Goal: Task Accomplishment & Management: Manage account settings

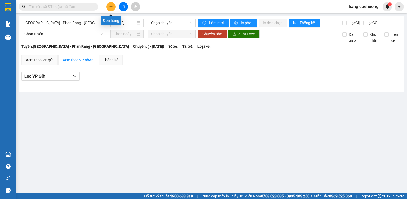
click at [112, 6] on icon "plus" at bounding box center [111, 7] width 4 height 4
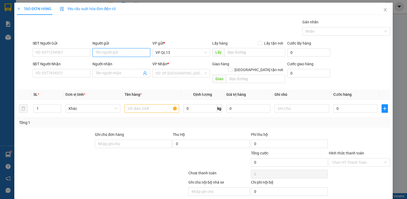
click at [107, 56] on input "Người gửi" at bounding box center [122, 52] width 58 height 8
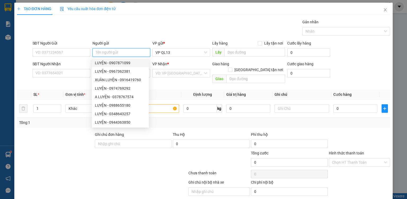
click at [110, 52] on input "Người gửi" at bounding box center [122, 52] width 58 height 8
type input "NHI"
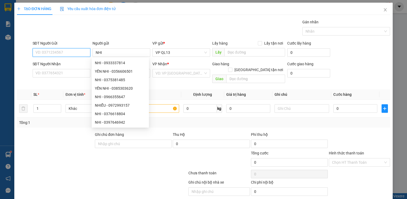
click at [48, 54] on input "SĐT Người Gửi" at bounding box center [62, 52] width 58 height 8
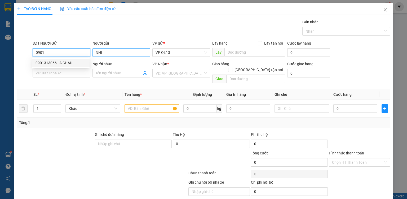
type input "0901"
click at [113, 56] on input "NHI" at bounding box center [122, 52] width 58 height 8
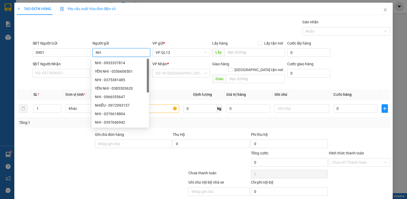
type input "N"
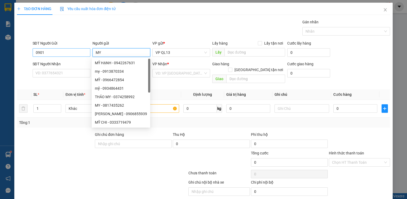
type input "MY"
click at [50, 54] on input "0901" at bounding box center [62, 52] width 58 height 8
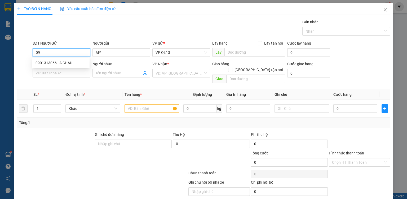
type input "0"
type input "0792931015"
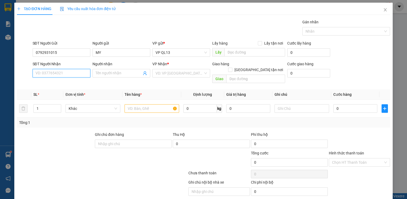
click at [58, 77] on input "SĐT Người Nhận" at bounding box center [62, 73] width 58 height 8
click at [83, 69] on input "SĐT Người Nhận" at bounding box center [62, 73] width 58 height 8
type input "0918565650"
click at [56, 84] on div "0918565650 - VY" at bounding box center [62, 84] width 52 height 6
type input "VY"
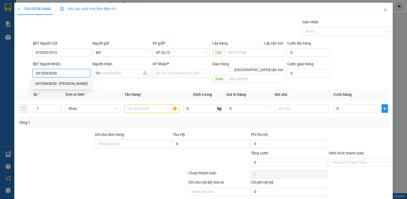
type input "20.000"
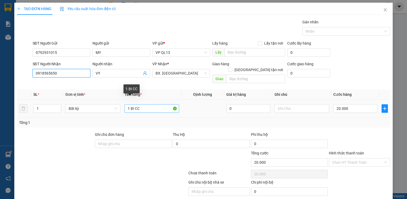
type input "0918565650"
click at [151, 105] on input "1 BI CC" at bounding box center [152, 108] width 55 height 8
type input "1"
type input "1 HOP ĐỒ"
click at [354, 100] on td "20.000" at bounding box center [356, 109] width 48 height 18
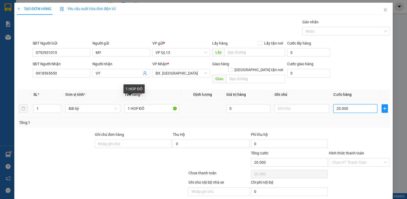
click at [353, 104] on input "20.000" at bounding box center [356, 108] width 44 height 8
type input "0"
type input "3"
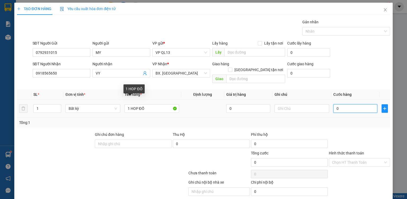
type input "3"
type input "03"
type input "30"
type input "030"
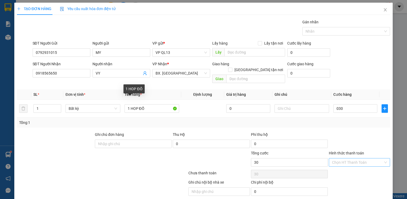
type input "30.000"
click at [341, 158] on input "Hình thức thanh toán" at bounding box center [357, 162] width 51 height 8
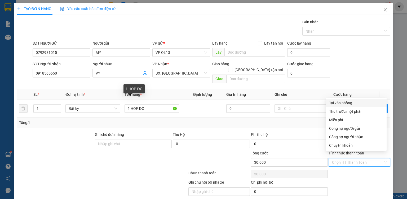
drag, startPoint x: 337, startPoint y: 105, endPoint x: 358, endPoint y: 171, distance: 69.3
click at [337, 105] on div "Tại văn phòng" at bounding box center [356, 103] width 54 height 6
type input "0"
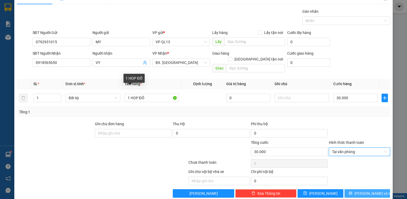
scroll to position [13, 0]
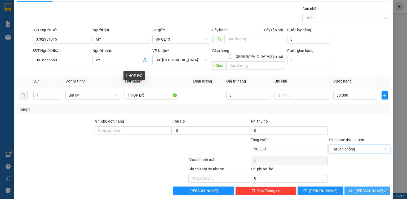
click at [353, 189] on icon "printer" at bounding box center [351, 191] width 4 height 4
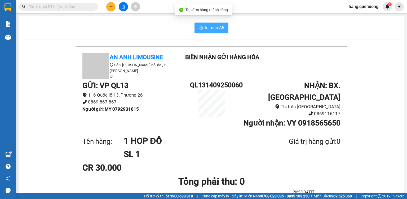
drag, startPoint x: 212, startPoint y: 27, endPoint x: 219, endPoint y: 34, distance: 10.4
click at [212, 27] on span "In mẫu A5" at bounding box center [214, 27] width 19 height 7
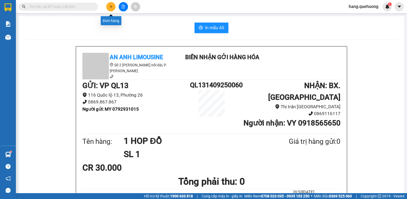
click at [113, 6] on button at bounding box center [110, 6] width 9 height 9
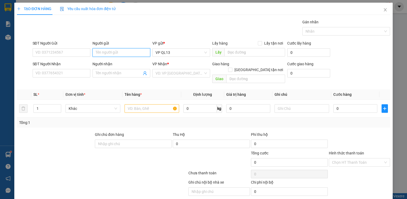
click at [112, 55] on input "Người gửi" at bounding box center [122, 52] width 58 height 8
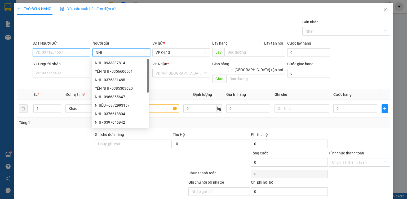
type input "NHI"
click at [48, 50] on input "SĐT Người Gửi" at bounding box center [62, 52] width 58 height 8
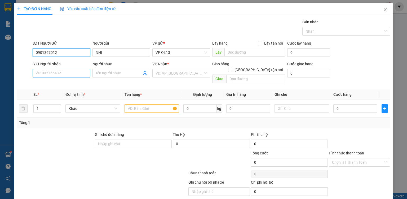
type input "0901367012"
click at [59, 73] on input "SĐT Người Nhận" at bounding box center [62, 73] width 58 height 8
type input "0918570043"
click at [106, 75] on input "Người nhận" at bounding box center [119, 73] width 46 height 6
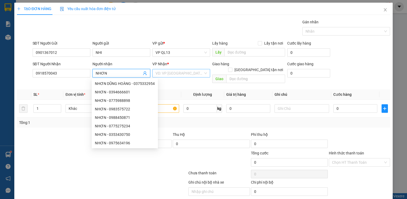
type input "NHƠN"
click at [168, 74] on input "search" at bounding box center [180, 73] width 48 height 8
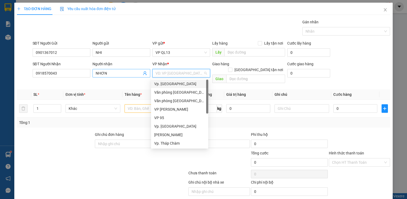
click at [109, 75] on input "NHƠN" at bounding box center [119, 73] width 46 height 6
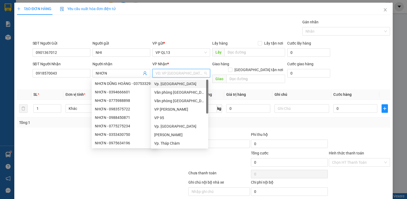
click at [166, 72] on input "search" at bounding box center [180, 73] width 48 height 8
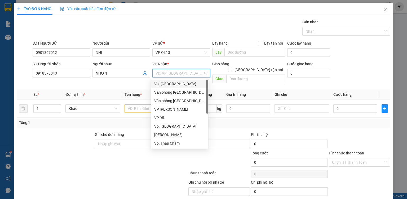
click at [170, 86] on div "Vp. [GEOGRAPHIC_DATA]" at bounding box center [179, 84] width 51 height 6
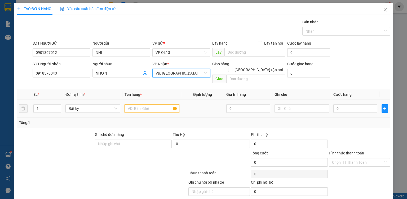
click at [148, 105] on input "text" at bounding box center [152, 108] width 55 height 8
click at [241, 76] on input "text" at bounding box center [256, 79] width 59 height 8
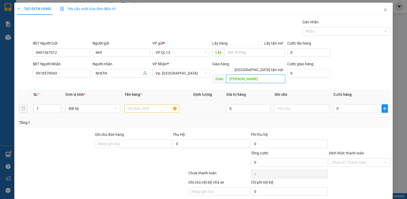
type input "DƯ KHÁNH"
click at [138, 104] on input "text" at bounding box center [152, 108] width 55 height 8
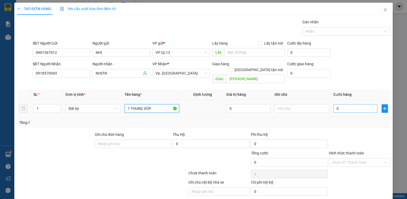
type input "1 THUNG XỐP"
click at [350, 104] on input "0" at bounding box center [356, 108] width 44 height 8
type input "5"
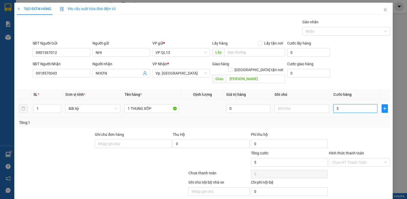
type input "50"
click at [341, 158] on input "Hình thức thanh toán" at bounding box center [357, 162] width 51 height 8
type input "50.000"
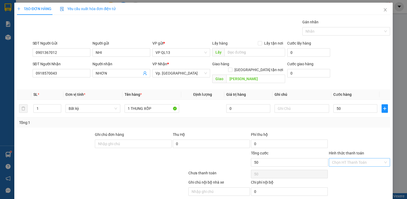
type input "50.000"
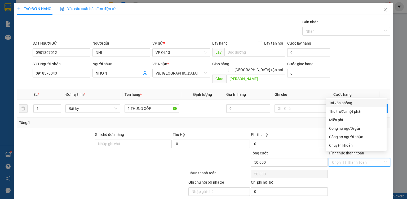
click at [337, 104] on div "Tại văn phòng" at bounding box center [356, 103] width 54 height 6
type input "0"
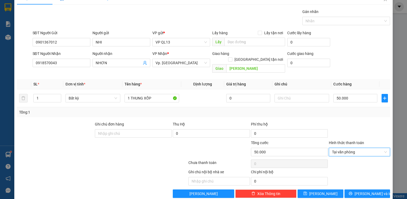
scroll to position [13, 0]
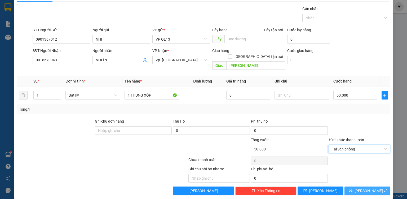
click at [353, 186] on button "Lưu và In" at bounding box center [368, 190] width 46 height 8
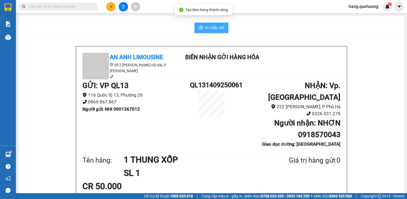
drag, startPoint x: 214, startPoint y: 30, endPoint x: 106, endPoint y: 91, distance: 123.8
click at [214, 30] on span "In mẫu A5" at bounding box center [214, 27] width 19 height 7
click at [113, 7] on button at bounding box center [110, 6] width 9 height 9
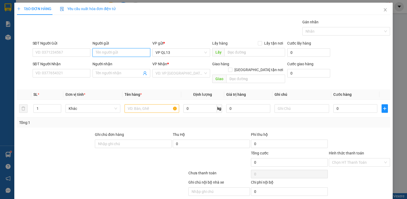
click at [115, 54] on input "Người gửi" at bounding box center [122, 52] width 58 height 8
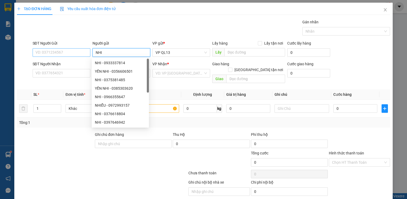
type input "NHI"
click at [58, 53] on input "SĐT Người Gửi" at bounding box center [62, 52] width 58 height 8
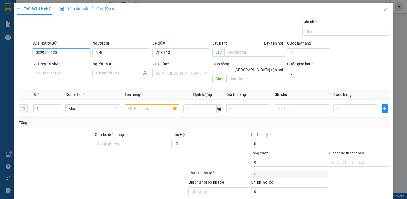
type input "0329900620"
click at [50, 75] on input "SĐT Người Nhận" at bounding box center [62, 73] width 58 height 8
type input "0329079348"
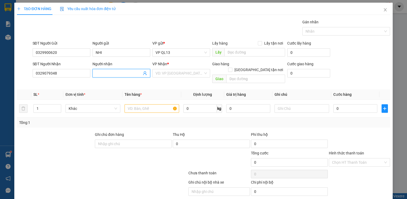
click at [102, 73] on input "Người nhận" at bounding box center [119, 73] width 46 height 6
type input "[PERSON_NAME]"
click at [160, 73] on input "search" at bounding box center [180, 73] width 48 height 8
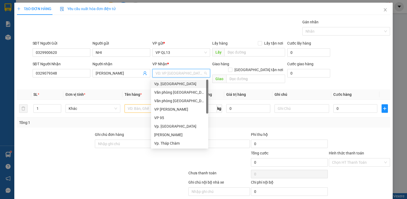
click at [171, 85] on div "Vp. [GEOGRAPHIC_DATA]" at bounding box center [179, 84] width 51 height 6
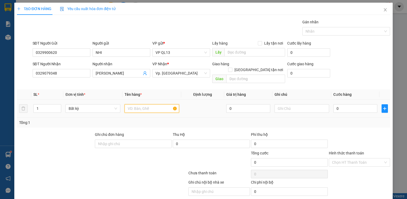
click at [150, 105] on input "text" at bounding box center [152, 108] width 55 height 8
type input "1 THUNG ĐỒ"
click at [341, 104] on input "0" at bounding box center [356, 108] width 44 height 8
type input "5"
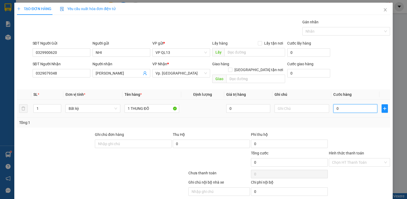
type input "5"
type input "50"
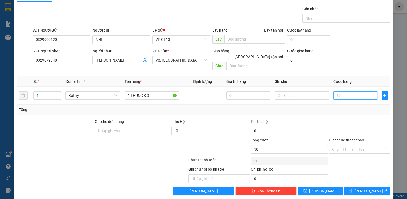
scroll to position [13, 0]
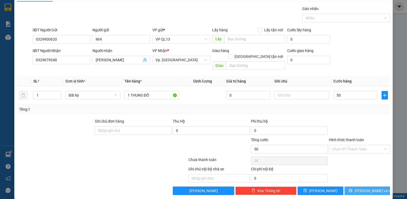
type input "50.000"
click at [353, 186] on button "Lưu và In" at bounding box center [368, 190] width 46 height 8
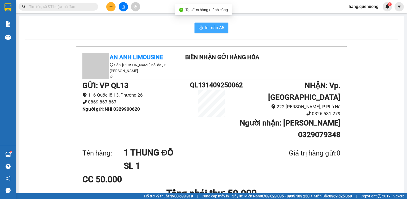
drag, startPoint x: 207, startPoint y: 29, endPoint x: 332, endPoint y: 70, distance: 131.8
click at [207, 29] on span "In mẫu A5" at bounding box center [214, 27] width 19 height 7
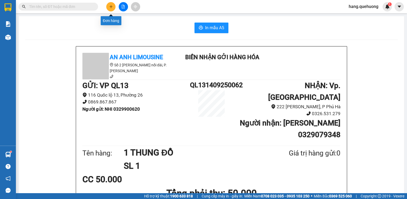
click at [111, 6] on icon "plus" at bounding box center [111, 7] width 4 height 4
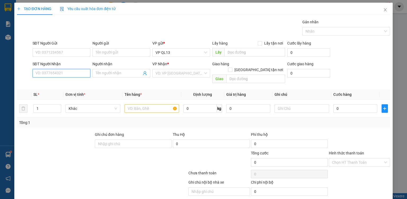
click at [65, 73] on input "SĐT Người Nhận" at bounding box center [62, 73] width 58 height 8
click at [69, 73] on input "SĐT Người Nhận" at bounding box center [62, 73] width 58 height 8
click at [56, 75] on input "SĐT Người Nhận" at bounding box center [62, 73] width 58 height 8
type input "0976404770"
click at [107, 75] on input "Người nhận" at bounding box center [119, 73] width 46 height 6
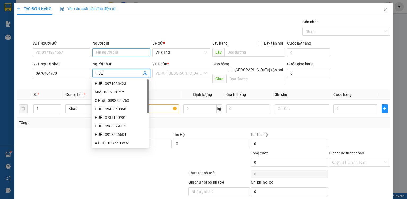
type input "HUỆ"
click at [118, 51] on input "Người gửi" at bounding box center [122, 52] width 58 height 8
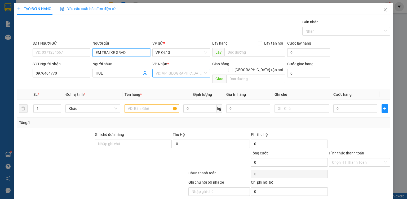
type input "EM TRAI XE GRAD"
click at [163, 76] on input "search" at bounding box center [180, 73] width 48 height 8
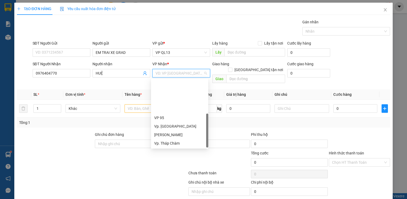
scroll to position [42, 0]
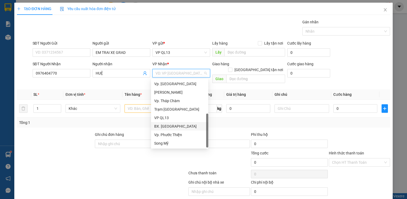
click at [172, 128] on div "BX. [GEOGRAPHIC_DATA]" at bounding box center [179, 126] width 51 height 6
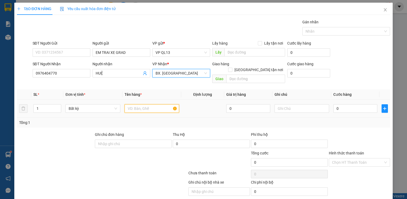
click at [149, 104] on input "text" at bounding box center [152, 108] width 55 height 8
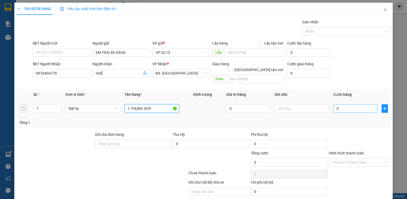
type input "1 THUNG XOP"
click at [349, 104] on input "0" at bounding box center [356, 108] width 44 height 8
type input "5"
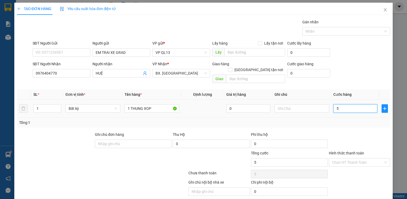
type input "50"
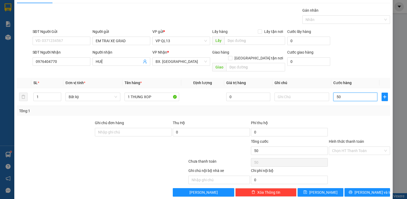
scroll to position [13, 0]
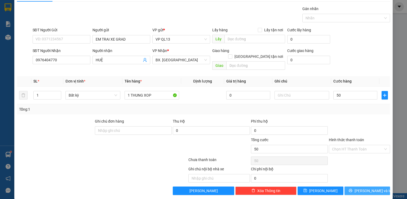
type input "50.000"
drag, startPoint x: 353, startPoint y: 185, endPoint x: 229, endPoint y: 145, distance: 130.2
click at [353, 186] on button "Lưu và In" at bounding box center [368, 190] width 46 height 8
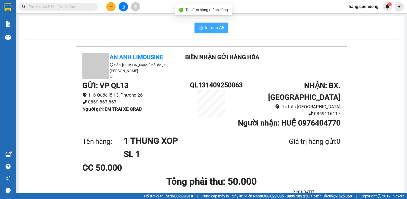
click at [211, 30] on span "In mẫu A5" at bounding box center [214, 27] width 19 height 7
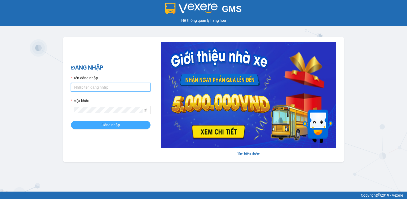
type input "hang.quehuong"
click at [133, 123] on button "Đăng nhập" at bounding box center [111, 125] width 80 height 8
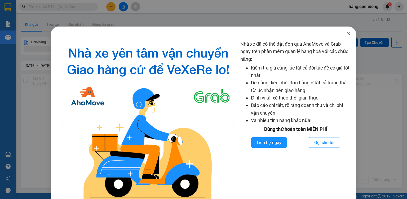
click at [347, 34] on icon "close" at bounding box center [349, 34] width 4 height 4
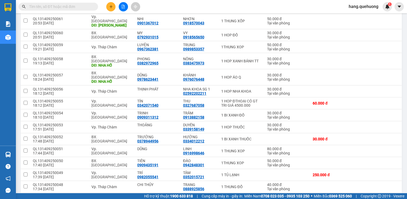
scroll to position [36, 0]
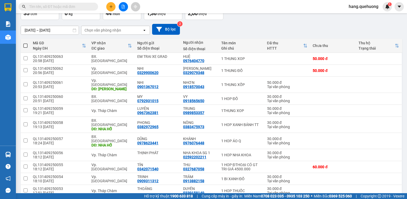
click at [26, 46] on span at bounding box center [25, 46] width 4 height 4
click at [25, 43] on input "checkbox" at bounding box center [25, 43] width 0 height 0
checkbox input "true"
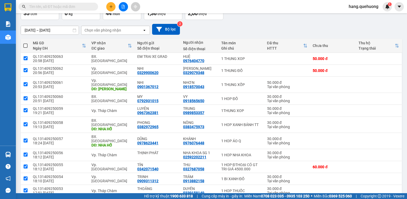
checkbox input "true"
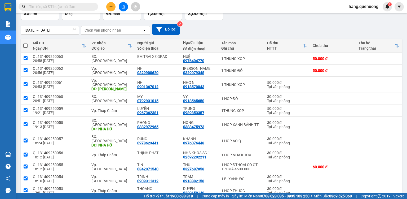
checkbox input "true"
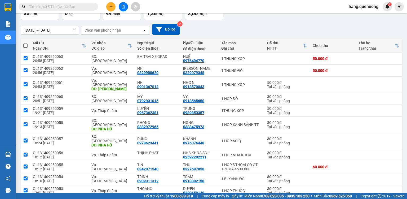
checkbox input "true"
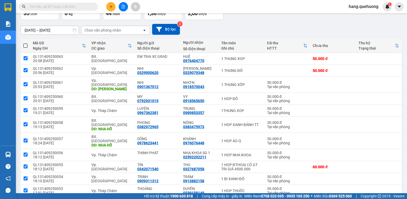
checkbox input "true"
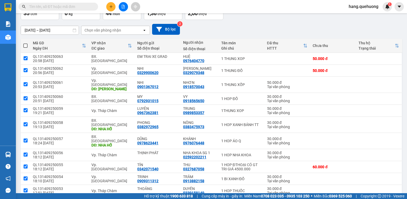
checkbox input "true"
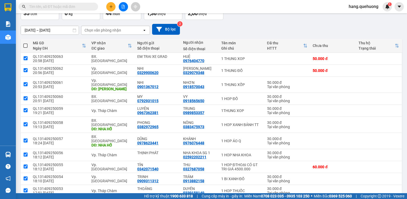
checkbox input "true"
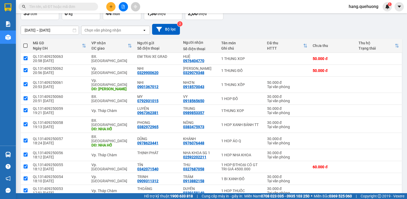
checkbox input "true"
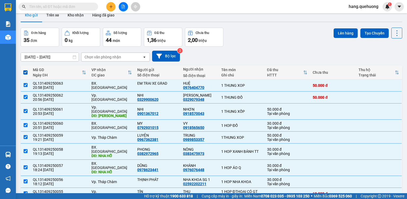
scroll to position [0, 0]
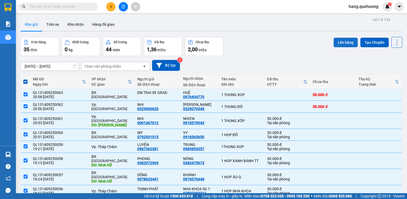
click at [344, 41] on button "Lên hàng" at bounding box center [346, 43] width 24 height 10
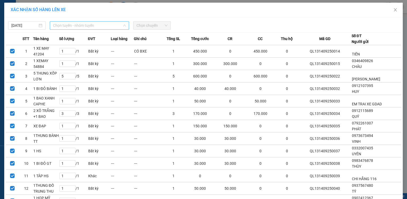
click at [85, 27] on span "Chọn tuyến - nhóm tuyến" at bounding box center [89, 25] width 73 height 8
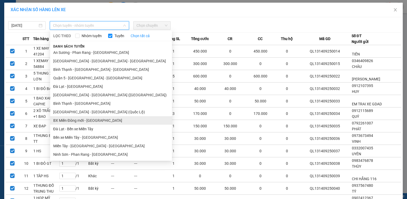
scroll to position [85, 0]
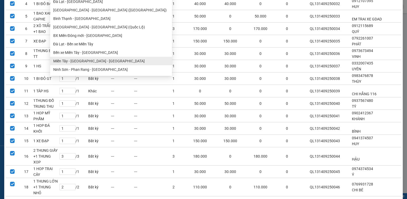
click at [82, 60] on ul "Sài Gòn - Phan Rang - Ninh Sơn Quận 5 - Đà Lạt (Quốc Lộ) Nha Trang - Sài Gòn Sà…" at bounding box center [111, 19] width 122 height 110
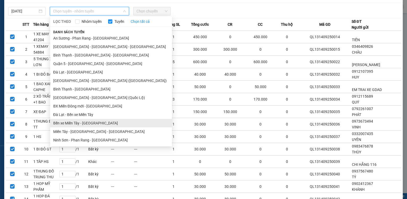
scroll to position [42, 0]
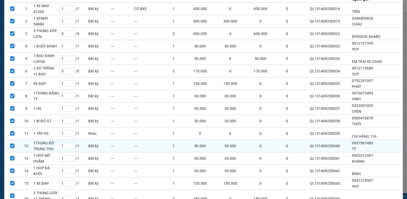
click at [162, 151] on td "---" at bounding box center [148, 146] width 28 height 12
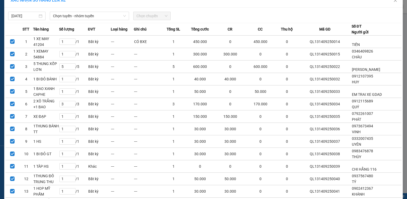
scroll to position [0, 0]
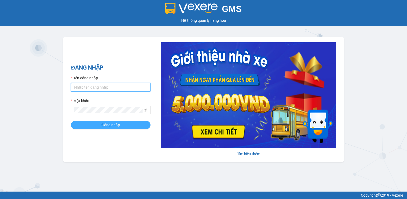
type input "hang.quehuong"
click at [115, 129] on button "Đăng nhập" at bounding box center [111, 125] width 80 height 8
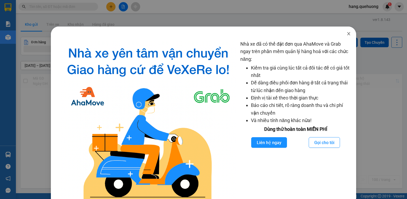
click at [348, 33] on icon "close" at bounding box center [349, 33] width 3 height 3
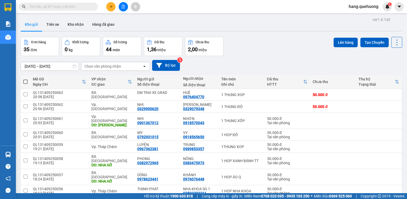
click at [27, 80] on span at bounding box center [25, 82] width 4 height 4
click at [25, 79] on input "checkbox" at bounding box center [25, 79] width 0 height 0
checkbox input "true"
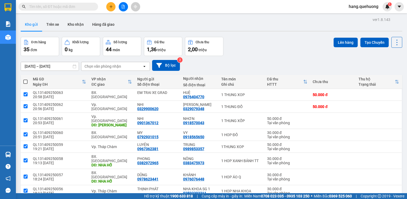
checkbox input "true"
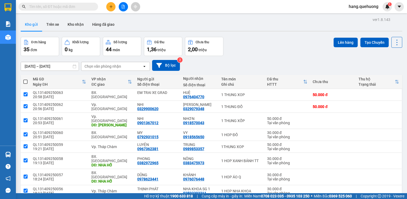
checkbox input "true"
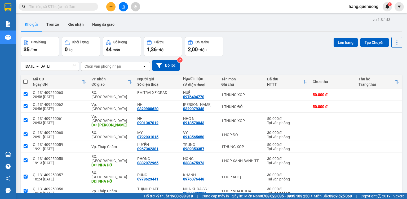
checkbox input "true"
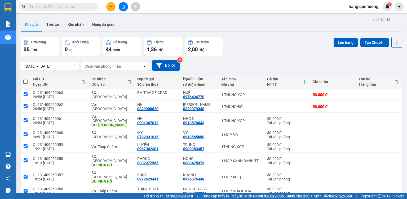
checkbox input "true"
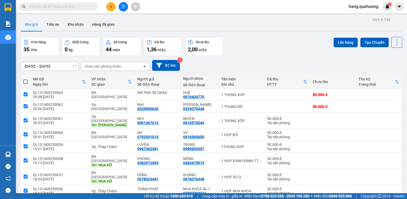
checkbox input "true"
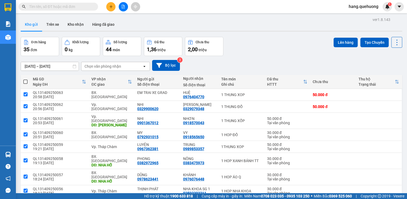
checkbox input "true"
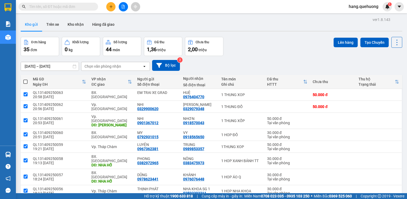
checkbox input "true"
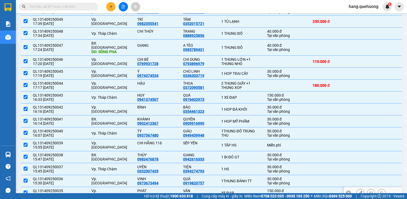
scroll to position [255, 0]
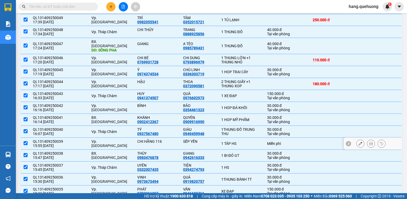
click at [25, 141] on input "checkbox" at bounding box center [26, 143] width 4 height 4
checkbox input "false"
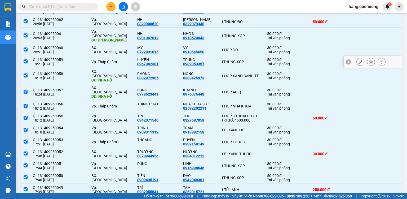
scroll to position [0, 0]
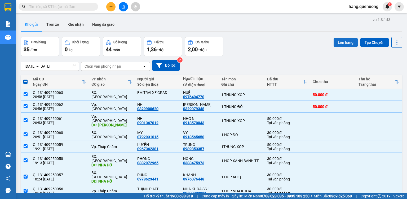
click at [341, 40] on button "Lên hàng" at bounding box center [346, 43] width 24 height 10
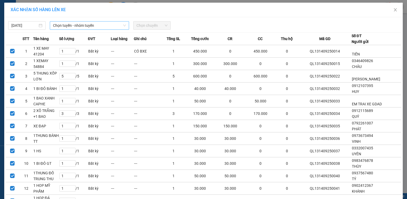
click at [86, 27] on span "Chọn tuyến - nhóm tuyến" at bounding box center [89, 25] width 73 height 8
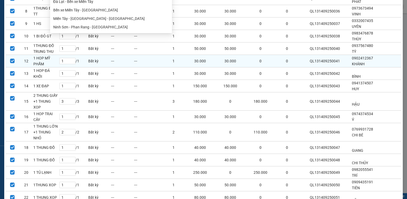
scroll to position [21, 0]
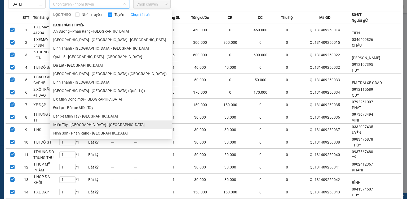
click at [77, 126] on li "Miền Tây - [GEOGRAPHIC_DATA] - [GEOGRAPHIC_DATA]" at bounding box center [111, 124] width 122 height 8
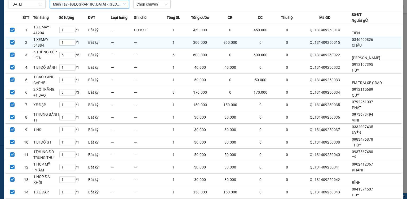
scroll to position [0, 0]
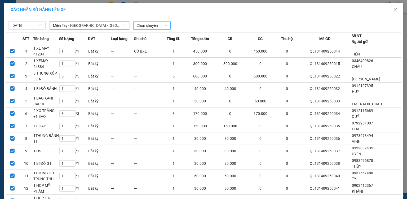
click at [159, 25] on span "Chọn chuyến" at bounding box center [152, 25] width 31 height 8
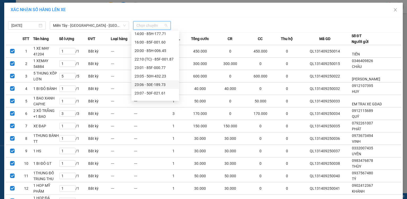
scroll to position [30, 0]
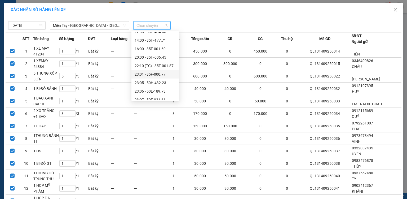
click at [159, 75] on div "23:01 - 85F-000.77" at bounding box center [155, 74] width 41 height 6
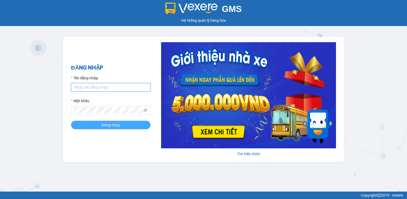
type input "hang.quehuong"
click at [109, 127] on span "Đăng nhập" at bounding box center [111, 125] width 19 height 6
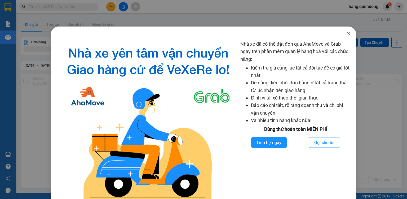
click at [347, 32] on icon "close" at bounding box center [349, 34] width 4 height 4
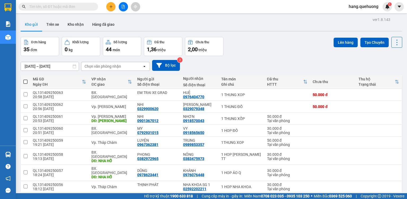
click at [112, 10] on button at bounding box center [110, 6] width 9 height 9
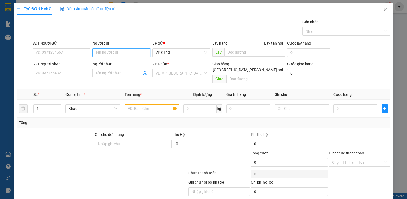
click at [106, 53] on input "Người gửi" at bounding box center [122, 52] width 58 height 8
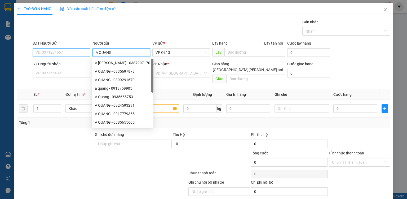
type input "A QUANG"
drag, startPoint x: 68, startPoint y: 50, endPoint x: 299, endPoint y: 53, distance: 231.3
click at [101, 51] on div "SĐT Người Gửi VD: 0371234567 Người gửi A QUANG VP gửi * VP QL13 Lấy hàng Lấy tậ…" at bounding box center [212, 49] width 360 height 19
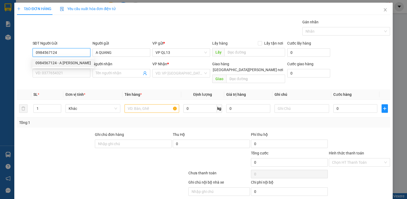
type input "0984567124"
click at [68, 67] on div "0984567124 0984567124 - A QUANG" at bounding box center [63, 63] width 62 height 11
click at [72, 63] on div "SĐT Người Nhận" at bounding box center [62, 64] width 58 height 6
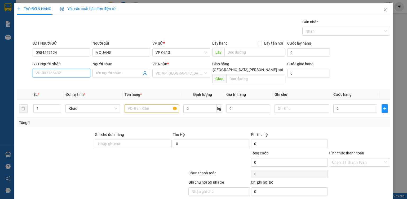
click at [72, 69] on input "SĐT Người Nhận" at bounding box center [62, 73] width 58 height 8
click at [66, 55] on input "0984567124" at bounding box center [62, 52] width 58 height 8
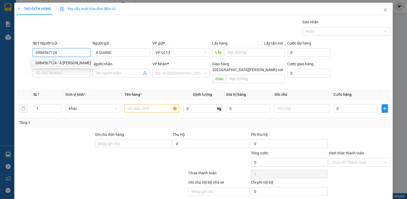
click at [64, 62] on div "0984567124 - A QUANG" at bounding box center [63, 63] width 55 height 6
type input "0977600706"
type input "CÔ THÚY"
type input "SÔNG PHA"
type input "40.000"
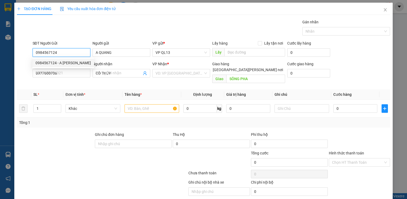
type input "40.000"
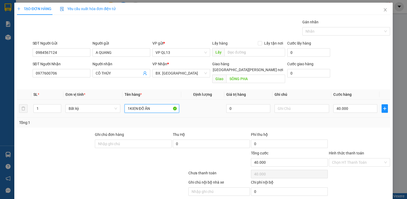
click at [153, 104] on input "1KIEN ĐỒ ĂN" at bounding box center [152, 108] width 55 height 8
type input "1"
type input "1 HOP BÁNH TT"
click at [342, 158] on input "Hình thức thanh toán" at bounding box center [357, 162] width 51 height 8
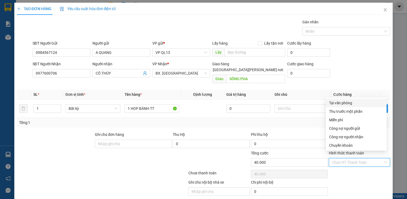
click at [340, 101] on div "Tại văn phòng" at bounding box center [356, 103] width 54 height 6
type input "0"
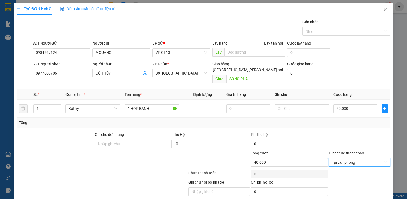
scroll to position [13, 0]
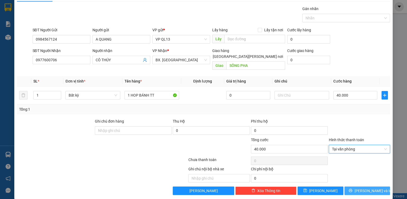
click at [353, 186] on button "[PERSON_NAME] và In" at bounding box center [368, 190] width 46 height 8
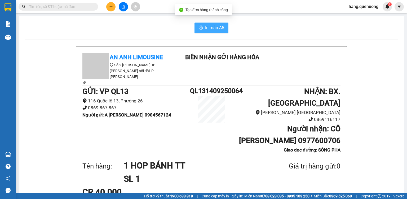
drag, startPoint x: 204, startPoint y: 30, endPoint x: 402, endPoint y: 180, distance: 248.6
click at [205, 31] on button "In mẫu A5" at bounding box center [212, 28] width 34 height 11
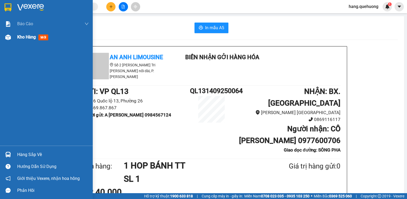
click at [28, 37] on span "Kho hàng" at bounding box center [26, 36] width 19 height 5
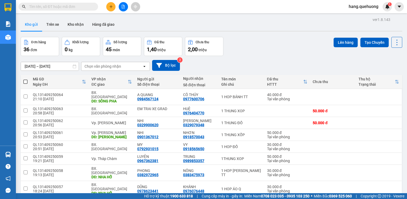
click at [26, 82] on span at bounding box center [25, 82] width 4 height 4
click at [25, 79] on input "checkbox" at bounding box center [25, 79] width 0 height 0
checkbox input "true"
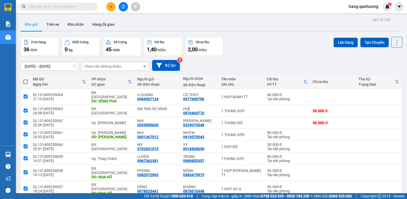
checkbox input "true"
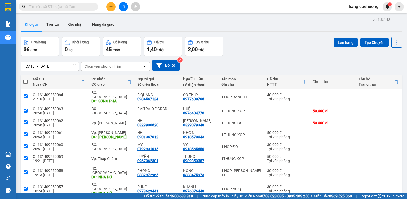
checkbox input "true"
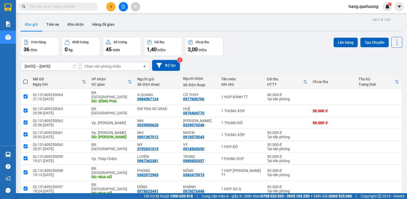
checkbox input "true"
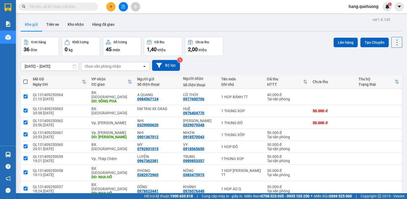
checkbox input "true"
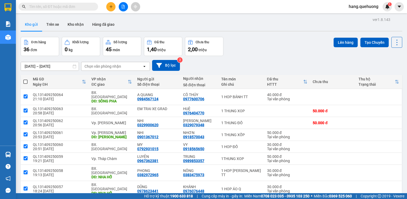
checkbox input "true"
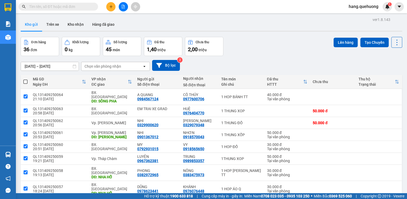
checkbox input "true"
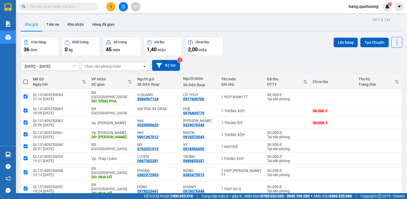
checkbox input "true"
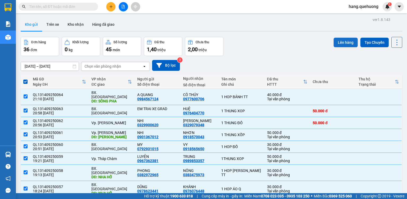
click at [339, 44] on button "Lên hàng" at bounding box center [346, 43] width 24 height 10
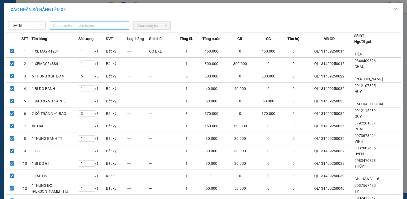
click at [82, 25] on span "Chọn tuyến - nhóm tuyến" at bounding box center [89, 25] width 73 height 8
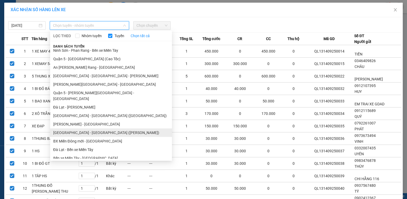
scroll to position [94, 0]
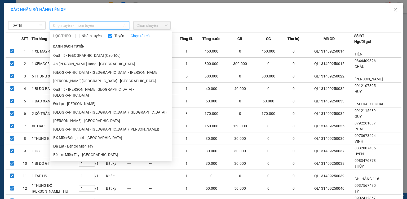
click at [81, 159] on li "Miền Tây - [GEOGRAPHIC_DATA] - [GEOGRAPHIC_DATA]" at bounding box center [111, 163] width 122 height 8
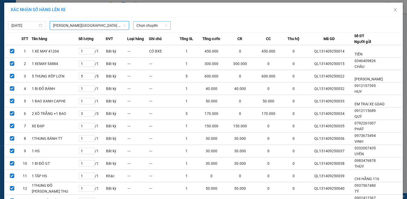
click at [155, 24] on span "Chọn chuyến" at bounding box center [152, 25] width 31 height 8
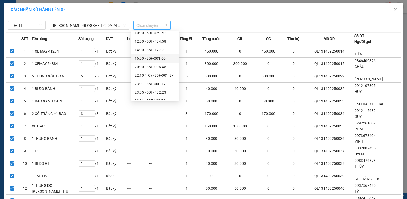
scroll to position [21, 0]
click at [160, 83] on div "23:01 - 85F-000.77" at bounding box center [155, 83] width 41 height 6
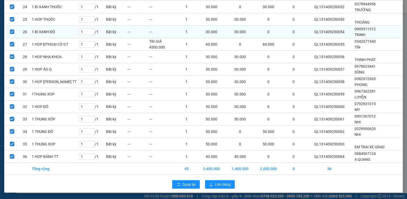
scroll to position [338, 0]
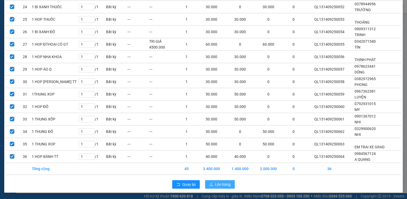
click at [224, 183] on span "Lên hàng" at bounding box center [222, 184] width 15 height 6
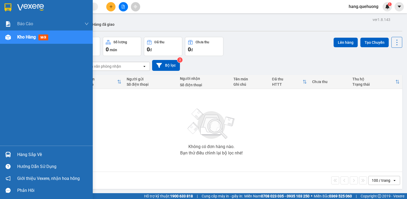
click at [18, 36] on span "Kho hàng" at bounding box center [26, 36] width 19 height 5
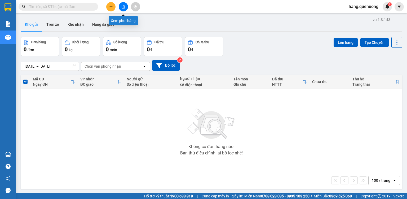
click at [124, 9] on button at bounding box center [123, 6] width 9 height 9
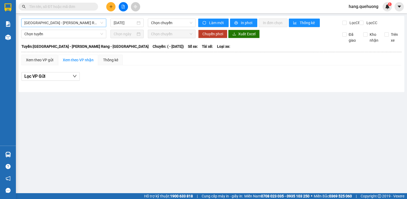
click at [52, 22] on span "[GEOGRAPHIC_DATA] - Phan Rang - [GEOGRAPHIC_DATA]" at bounding box center [63, 23] width 79 height 8
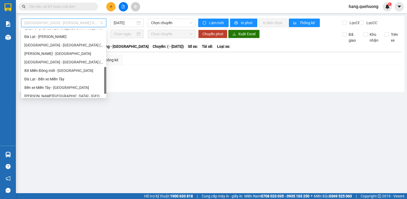
scroll to position [144, 0]
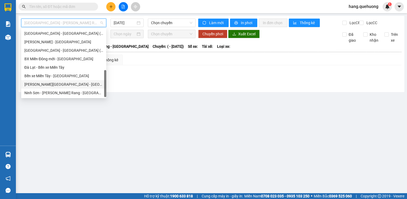
click at [56, 88] on div "Miền Tây - [GEOGRAPHIC_DATA] - [GEOGRAPHIC_DATA]" at bounding box center [63, 84] width 85 height 8
type input "[DATE]"
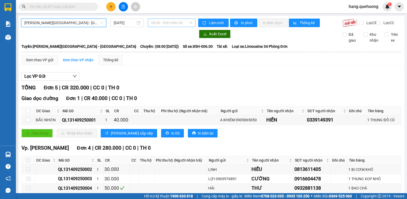
click at [184, 24] on span "08:00 - 85H-006.00" at bounding box center [172, 23] width 42 height 8
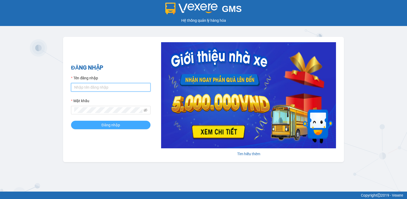
type input "hang.quehuong"
click at [114, 126] on span "Đăng nhập" at bounding box center [111, 125] width 19 height 6
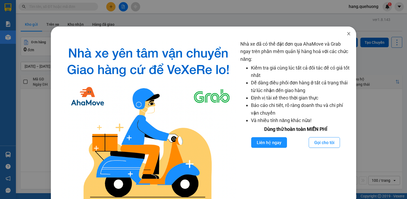
click at [348, 34] on icon "close" at bounding box center [349, 33] width 3 height 3
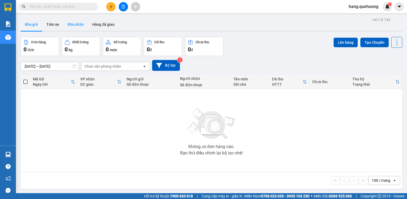
click at [77, 25] on button "Kho nhận" at bounding box center [75, 24] width 25 height 13
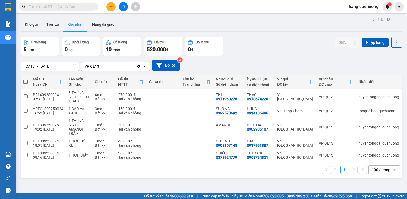
click at [125, 10] on button at bounding box center [123, 6] width 9 height 9
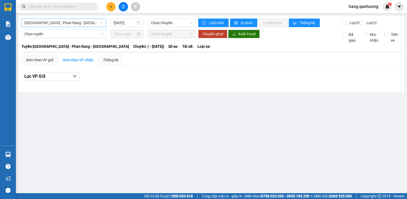
click at [69, 27] on span "[GEOGRAPHIC_DATA] - Phan Rang - [GEOGRAPHIC_DATA]" at bounding box center [63, 23] width 79 height 8
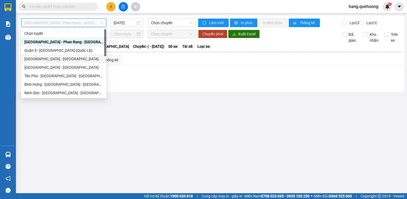
scroll to position [144, 0]
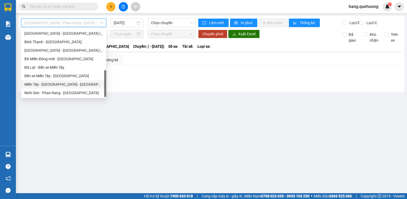
click at [45, 83] on div "Miền Tây - [GEOGRAPHIC_DATA] - [GEOGRAPHIC_DATA]" at bounding box center [63, 84] width 79 height 6
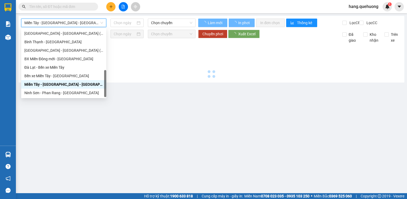
type input "[DATE]"
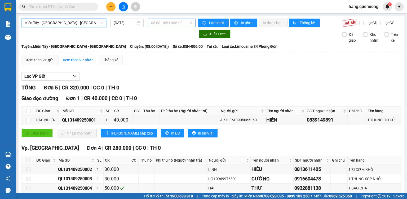
click at [170, 22] on span "08:00 - 85H-006.00" at bounding box center [172, 23] width 42 height 8
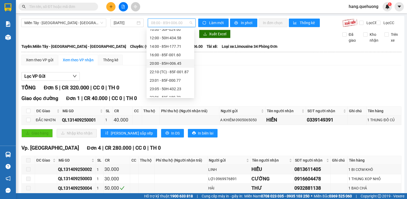
scroll to position [42, 0]
click at [176, 60] on div "23:01 - 85F-000.77" at bounding box center [170, 59] width 41 height 6
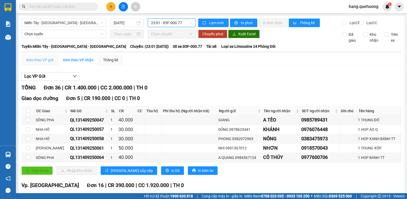
click at [54, 64] on div "Xem theo VP gửi" at bounding box center [39, 60] width 36 height 11
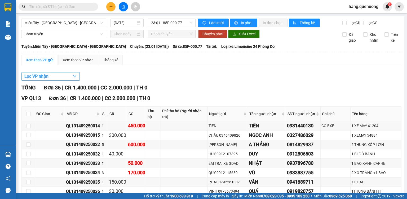
click at [51, 81] on button "Lọc VP nhận" at bounding box center [50, 76] width 58 height 8
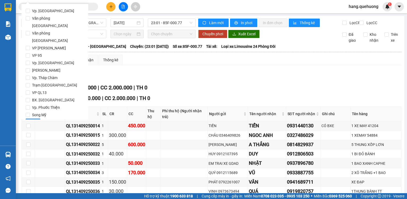
click at [25, 85] on div "Vp. [PERSON_NAME] Văn phòng [GEOGRAPHIC_DATA] Văn phòng [GEOGRAPHIC_DATA] VP Đứ…" at bounding box center [54, 67] width 67 height 126
click at [28, 98] on input "BX. [GEOGRAPHIC_DATA]" at bounding box center [28, 100] width 4 height 4
checkbox input "true"
click at [32, 120] on span "Lọc" at bounding box center [33, 123] width 6 height 6
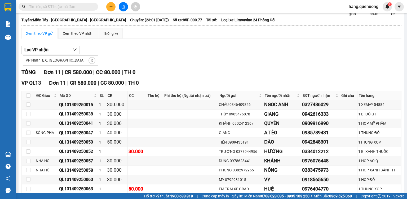
scroll to position [25, 0]
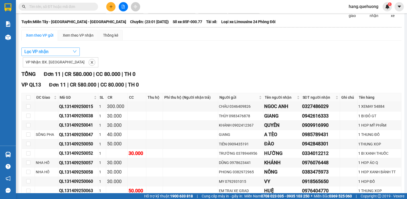
click at [50, 54] on button "Lọc VP nhận" at bounding box center [50, 51] width 58 height 8
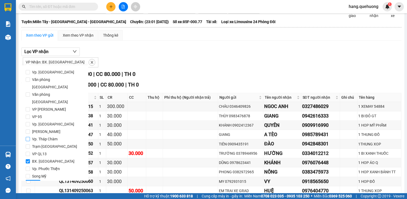
click at [27, 137] on input "Vp. Tháp Chàm" at bounding box center [28, 139] width 4 height 4
checkbox input "true"
click at [28, 159] on input "BX. [GEOGRAPHIC_DATA]" at bounding box center [28, 161] width 4 height 4
checkbox input "false"
click at [33, 181] on span "Lọc" at bounding box center [33, 184] width 6 height 6
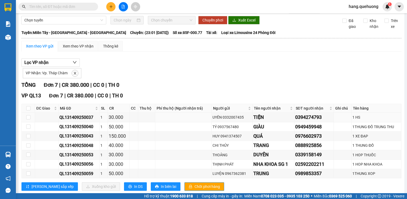
scroll to position [0, 0]
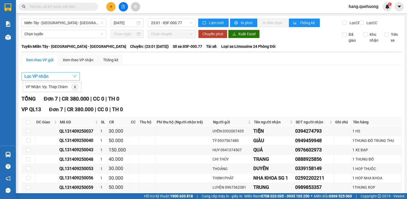
click at [45, 80] on span "Lọc VP nhận" at bounding box center [36, 76] width 24 height 7
click at [160, 85] on div "VP Nhận: Vp. Tháp Chàm" at bounding box center [211, 86] width 380 height 11
click at [47, 80] on span "Lọc VP nhận" at bounding box center [36, 76] width 24 height 7
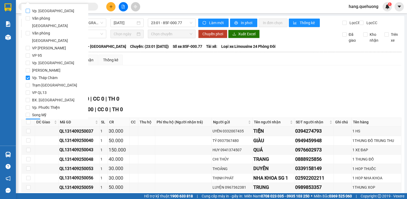
click at [28, 10] on input "Vp. [GEOGRAPHIC_DATA]" at bounding box center [28, 11] width 4 height 4
checkbox input "true"
click at [26, 76] on input "Vp. Tháp Chàm" at bounding box center [28, 78] width 4 height 4
checkbox input "false"
click at [35, 120] on span "Lọc" at bounding box center [33, 123] width 6 height 6
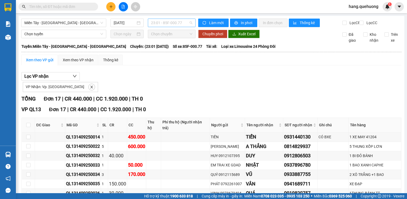
click at [172, 23] on span "23:01 - 85F-000.77" at bounding box center [172, 23] width 42 height 8
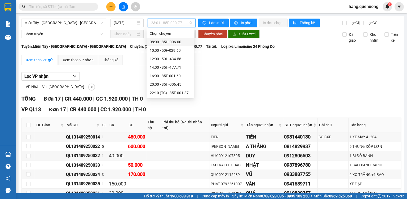
click at [178, 42] on div "08:00 - 85H-006.00" at bounding box center [170, 42] width 41 height 6
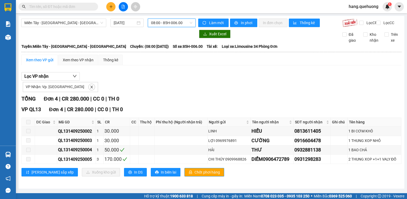
click at [174, 24] on span "08:00 - 85H-006.00" at bounding box center [172, 23] width 42 height 8
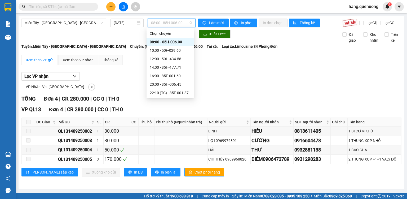
click at [132, 72] on div "Xem theo VP gửi Xem theo VP nhận Thống kê Lọc VP nhận VP Nhận: Vp. [PERSON_NAME…" at bounding box center [211, 119] width 380 height 128
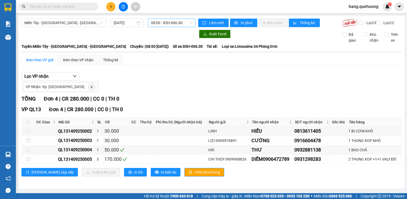
click at [182, 22] on span "08:00 - 85H-006.00" at bounding box center [172, 23] width 42 height 8
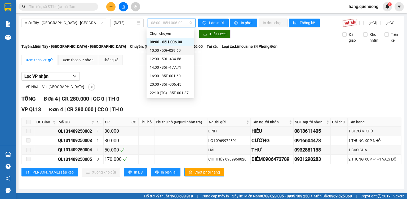
click at [120, 90] on div "VP Nhận: Vp. [GEOGRAPHIC_DATA]" at bounding box center [211, 86] width 380 height 11
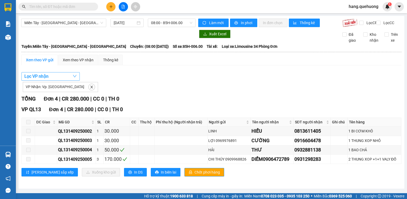
click at [51, 81] on button "Lọc VP nhận" at bounding box center [50, 76] width 58 height 8
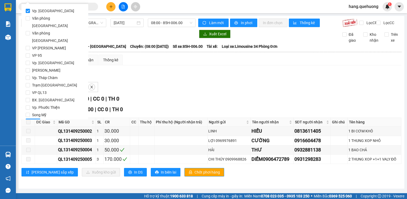
click at [28, 10] on input "Vp. [GEOGRAPHIC_DATA]" at bounding box center [28, 11] width 4 height 4
checkbox input "true"
click at [28, 98] on input "BX. [GEOGRAPHIC_DATA]" at bounding box center [28, 100] width 4 height 4
checkbox input "true"
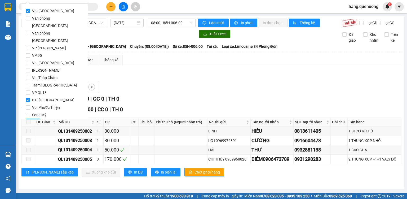
drag, startPoint x: 28, startPoint y: 11, endPoint x: 30, endPoint y: 18, distance: 7.3
click at [28, 11] on input "Vp. [GEOGRAPHIC_DATA]" at bounding box center [28, 11] width 4 height 4
click at [33, 120] on span "Lọc" at bounding box center [33, 123] width 6 height 6
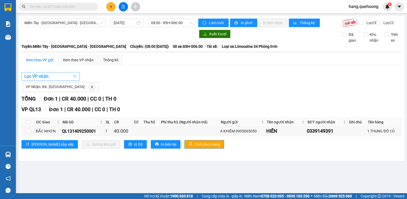
click at [47, 80] on span "Lọc VP nhận" at bounding box center [36, 76] width 24 height 7
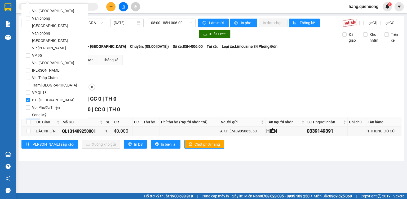
click at [28, 10] on input "Vp. [GEOGRAPHIC_DATA]" at bounding box center [28, 11] width 4 height 4
checkbox input "true"
click at [28, 98] on input "BX. [GEOGRAPHIC_DATA]" at bounding box center [28, 100] width 4 height 4
checkbox input "false"
drag, startPoint x: 30, startPoint y: 109, endPoint x: 50, endPoint y: 108, distance: 19.6
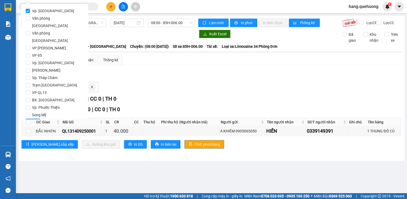
click at [32, 120] on span "Lọc" at bounding box center [33, 123] width 6 height 6
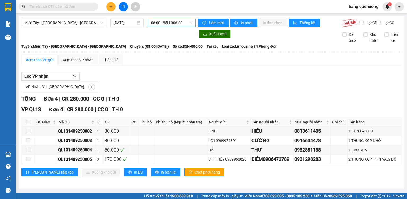
click at [179, 23] on span "08:00 - 85H-006.00" at bounding box center [172, 23] width 42 height 8
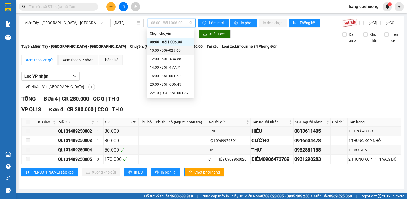
click at [177, 51] on div "10:00 - 50F-029.60" at bounding box center [170, 50] width 41 height 6
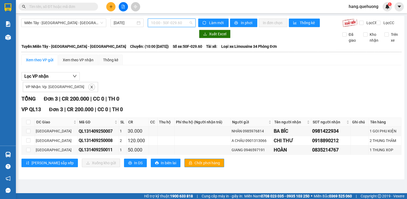
click at [177, 21] on span "10:00 - 50F-029.60" at bounding box center [172, 23] width 42 height 8
click at [45, 80] on span "Lọc VP nhận" at bounding box center [36, 76] width 24 height 7
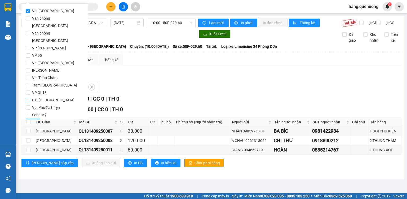
click at [29, 98] on input "BX. [GEOGRAPHIC_DATA]" at bounding box center [28, 100] width 4 height 4
checkbox input "true"
click at [30, 12] on input "Vp. [GEOGRAPHIC_DATA]" at bounding box center [28, 11] width 4 height 4
checkbox input "false"
drag, startPoint x: 33, startPoint y: 106, endPoint x: 44, endPoint y: 103, distance: 12.0
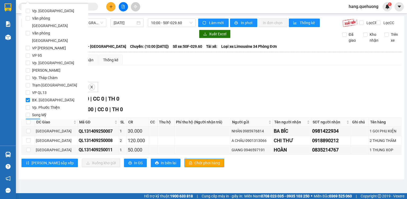
click at [33, 120] on span "Lọc" at bounding box center [33, 123] width 6 height 6
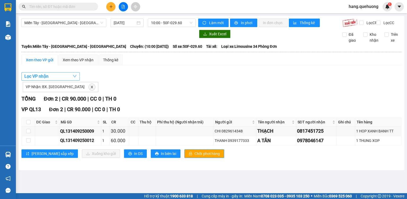
click at [47, 80] on span "Lọc VP nhận" at bounding box center [36, 76] width 24 height 7
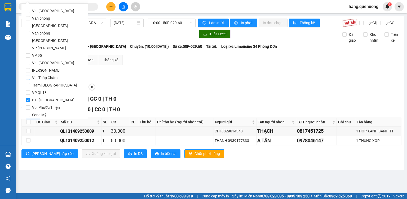
click at [29, 76] on input "Vp. Tháp Chàm" at bounding box center [28, 78] width 4 height 4
checkbox input "true"
click at [28, 98] on input "BX. [GEOGRAPHIC_DATA]" at bounding box center [28, 100] width 4 height 4
checkbox input "false"
click at [33, 120] on span "Lọc" at bounding box center [33, 123] width 6 height 6
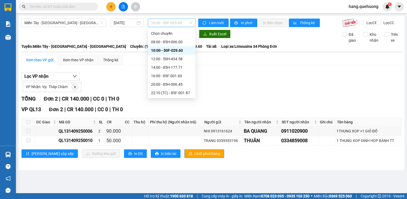
click at [184, 25] on span "10:00 - 50F-029.60" at bounding box center [172, 23] width 42 height 8
click at [179, 59] on div "12:00 - 50H-434.58" at bounding box center [171, 59] width 41 height 6
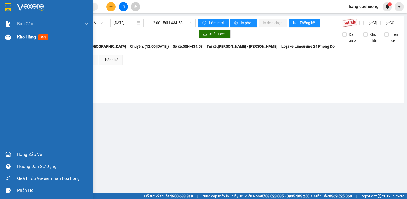
click at [25, 39] on span "Kho hàng" at bounding box center [26, 36] width 19 height 5
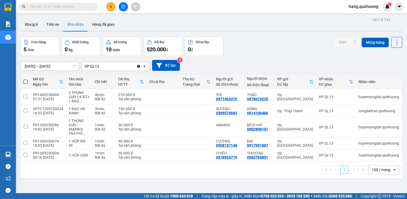
click at [123, 6] on icon "file-add" at bounding box center [124, 7] width 4 height 4
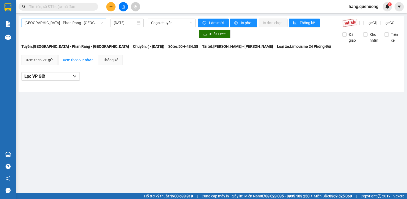
click at [61, 23] on span "[GEOGRAPHIC_DATA] - [PERSON_NAME] Rang - [GEOGRAPHIC_DATA]" at bounding box center [63, 23] width 79 height 8
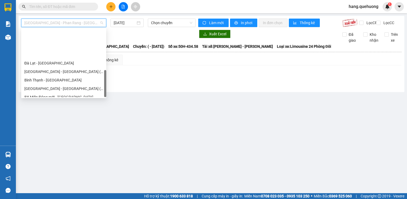
scroll to position [144, 0]
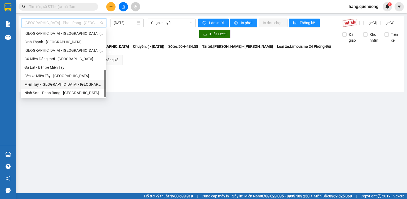
click at [45, 87] on div "[PERSON_NAME][GEOGRAPHIC_DATA] - [GEOGRAPHIC_DATA]" at bounding box center [63, 84] width 85 height 8
type input "[DATE]"
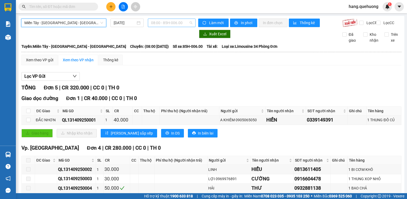
click at [171, 23] on span "08:00 - 85H-006.00" at bounding box center [172, 23] width 42 height 8
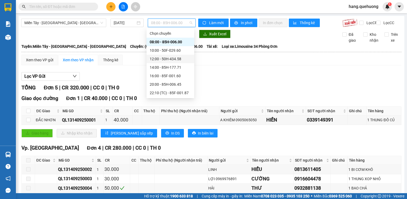
click at [174, 59] on div "12:00 - 50H-434.58" at bounding box center [170, 59] width 41 height 6
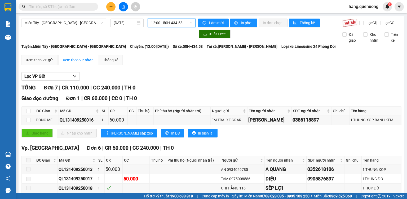
click at [180, 26] on span "12:00 - 50H-434.58" at bounding box center [172, 23] width 42 height 8
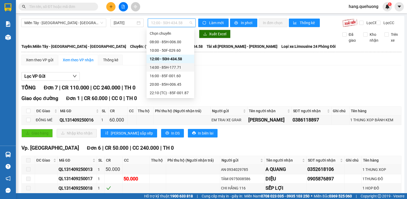
click at [177, 68] on div "14:00 - 85H-177.71" at bounding box center [170, 67] width 41 height 6
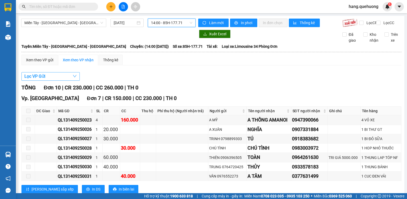
click at [37, 80] on span "Lọc VP Gửi" at bounding box center [34, 76] width 21 height 7
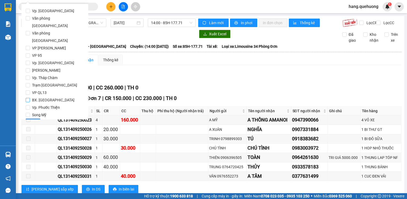
click at [29, 98] on input "BX. [GEOGRAPHIC_DATA]" at bounding box center [28, 100] width 4 height 4
drag, startPoint x: 31, startPoint y: 107, endPoint x: 49, endPoint y: 105, distance: 17.8
click at [32, 120] on span "Lọc" at bounding box center [33, 123] width 6 height 6
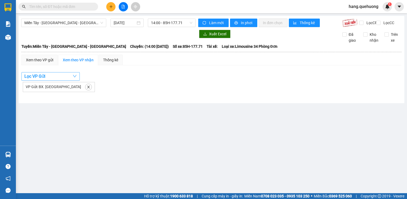
click at [42, 80] on span "Lọc VP Gửi" at bounding box center [34, 76] width 21 height 7
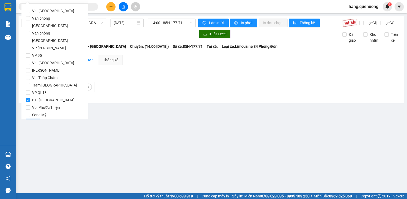
click at [29, 98] on input "BX. [GEOGRAPHIC_DATA]" at bounding box center [28, 100] width 4 height 4
checkbox input "false"
click at [33, 9] on span "Vp. [PERSON_NAME]" at bounding box center [53, 10] width 46 height 7
click at [30, 9] on input "Vp. [PERSON_NAME]" at bounding box center [28, 11] width 4 height 4
click at [27, 11] on input "Vp. [PERSON_NAME]" at bounding box center [28, 11] width 4 height 4
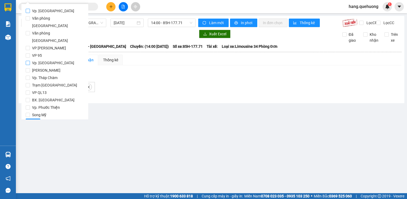
drag, startPoint x: 27, startPoint y: 11, endPoint x: 28, endPoint y: 50, distance: 39.3
click at [27, 11] on input "Vp. [PERSON_NAME]" at bounding box center [28, 11] width 4 height 4
checkbox input "true"
click at [36, 119] on button "Lọc" at bounding box center [33, 123] width 15 height 8
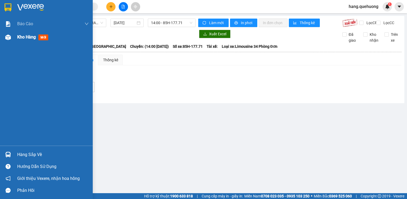
click at [28, 37] on span "Kho hàng" at bounding box center [26, 36] width 19 height 5
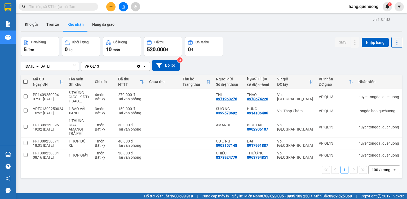
click at [122, 10] on button at bounding box center [123, 6] width 9 height 9
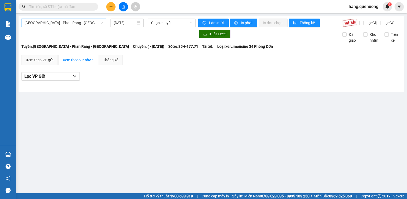
click at [47, 22] on span "[GEOGRAPHIC_DATA] - [PERSON_NAME] Rang - [GEOGRAPHIC_DATA]" at bounding box center [63, 23] width 79 height 8
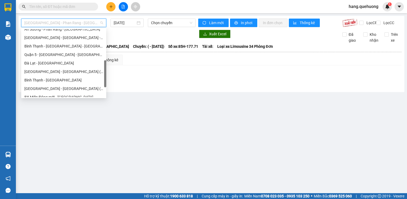
scroll to position [144, 0]
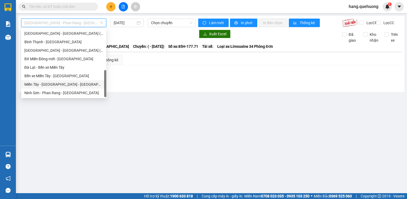
click at [47, 84] on div "[PERSON_NAME][GEOGRAPHIC_DATA] - [GEOGRAPHIC_DATA]" at bounding box center [63, 84] width 79 height 6
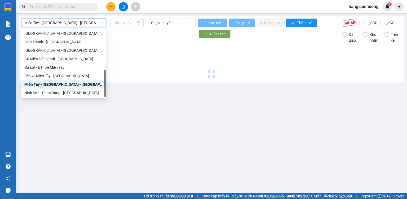
type input "[DATE]"
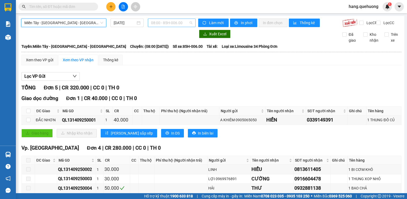
click at [169, 24] on span "08:00 - 85H-006.00" at bounding box center [172, 23] width 42 height 8
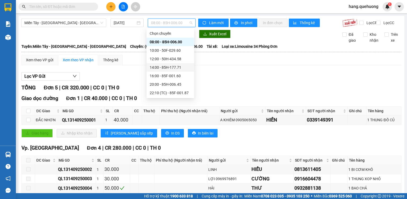
click at [176, 68] on div "14:00 - 85H-177.71" at bounding box center [170, 67] width 41 height 6
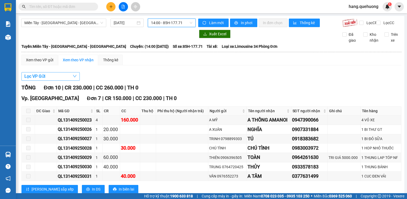
click at [49, 80] on button "Lọc VP Gửi" at bounding box center [50, 76] width 58 height 8
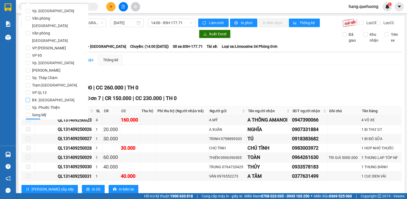
click at [27, 98] on input "BX. [GEOGRAPHIC_DATA]" at bounding box center [28, 100] width 4 height 4
checkbox input "true"
click at [35, 120] on span "Lọc" at bounding box center [33, 123] width 6 height 6
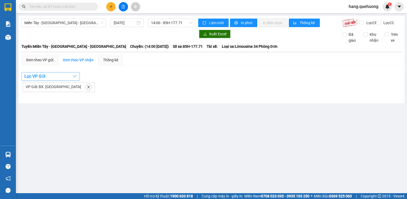
click at [36, 77] on button "Lọc VP Gửi" at bounding box center [50, 76] width 58 height 8
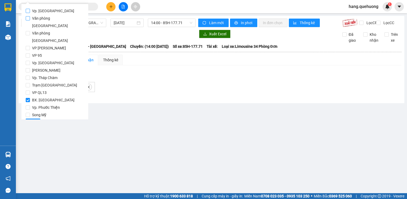
drag, startPoint x: 28, startPoint y: 10, endPoint x: 30, endPoint y: 21, distance: 11.6
click at [28, 11] on input "Vp. Phan Rang" at bounding box center [28, 11] width 4 height 4
checkbox input "true"
click at [30, 98] on input "BX. Ninh Sơn" at bounding box center [28, 100] width 4 height 4
checkbox input "false"
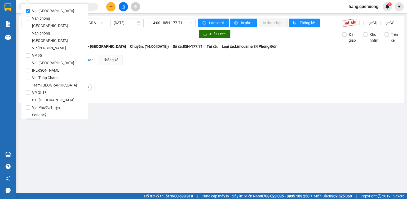
click at [34, 120] on span "Lọc" at bounding box center [33, 123] width 6 height 6
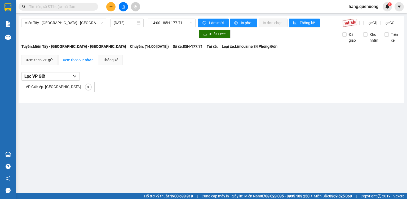
click at [126, 10] on button at bounding box center [123, 6] width 9 height 9
click at [126, 8] on button at bounding box center [123, 6] width 9 height 9
drag, startPoint x: 55, startPoint y: 24, endPoint x: 58, endPoint y: 25, distance: 3.8
click at [56, 24] on span "Miền Tây - Phan Rang - Ninh Sơn" at bounding box center [63, 23] width 79 height 8
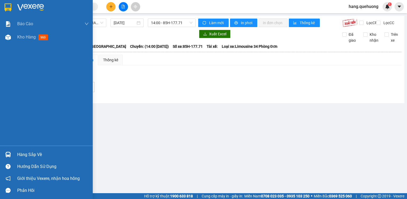
click at [0, 70] on div "Báo cáo 1. Doanh số tạo đơn theo VP gửi (nhân viên) 1. Doanh số tạo đơn theo VP…" at bounding box center [46, 81] width 93 height 128
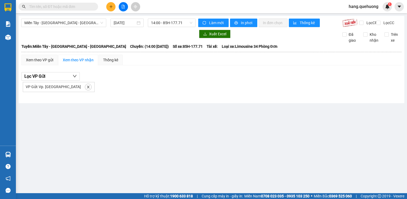
click at [149, 92] on div "VP Gửi: Vp. Phan Rang" at bounding box center [211, 86] width 380 height 11
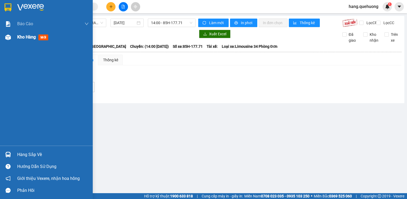
click at [26, 39] on span "Kho hàng" at bounding box center [26, 36] width 19 height 5
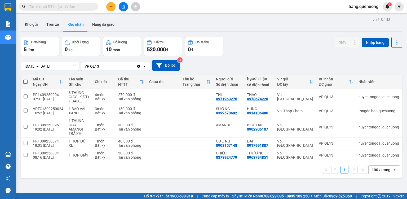
click at [121, 5] on button at bounding box center [123, 6] width 9 height 9
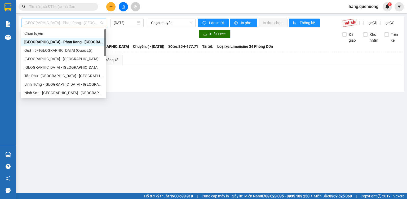
click at [73, 21] on span "Sài Gòn - Phan Rang - Ninh Sơn" at bounding box center [63, 23] width 79 height 8
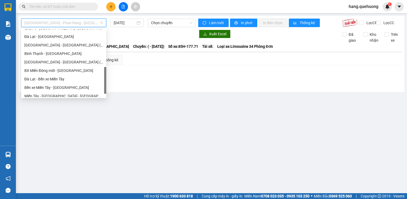
scroll to position [144, 0]
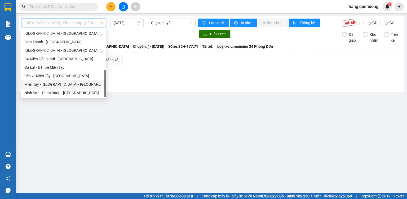
click at [47, 87] on div "Miền Tây - Phan Rang - Ninh Sơn" at bounding box center [63, 84] width 85 height 8
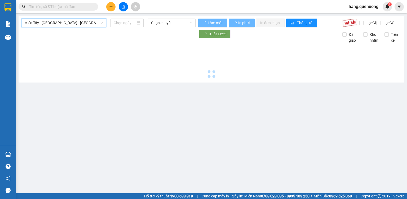
type input "14/09/2025"
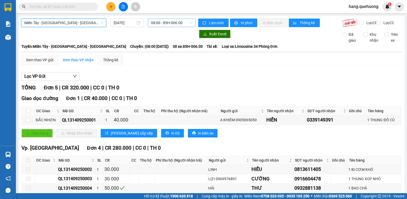
click at [179, 23] on span "08:00 - 85H-006.00" at bounding box center [172, 23] width 42 height 8
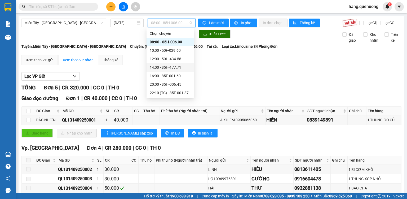
click at [177, 70] on div "14:00 - 85H-177.71" at bounding box center [170, 67] width 41 height 6
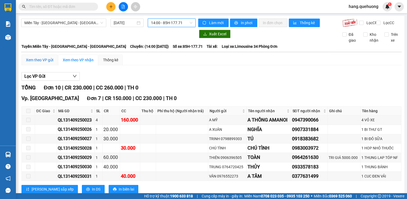
click at [48, 63] on div "Xem theo VP gửi" at bounding box center [39, 60] width 27 height 6
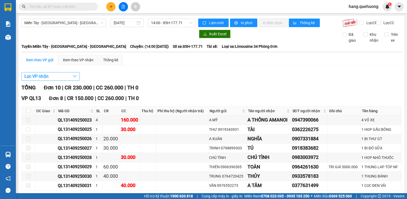
click at [47, 79] on span "Lọc VP nhận" at bounding box center [36, 76] width 24 height 7
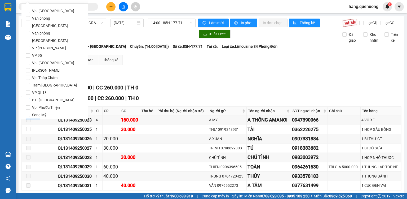
drag, startPoint x: 29, startPoint y: 84, endPoint x: 32, endPoint y: 95, distance: 11.8
click at [29, 98] on input "BX. Ninh Sơn" at bounding box center [28, 100] width 4 height 4
checkbox input "true"
click at [33, 120] on span "Lọc" at bounding box center [33, 123] width 6 height 6
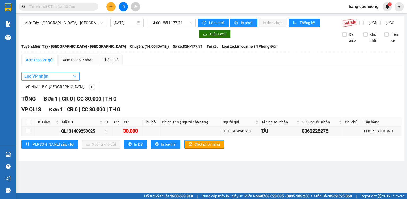
click at [43, 79] on span "Lọc VP nhận" at bounding box center [36, 76] width 24 height 7
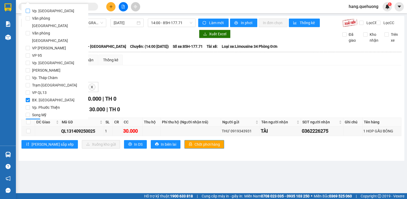
click at [30, 11] on input "Vp. Phan Rang" at bounding box center [28, 11] width 4 height 4
checkbox input "true"
click at [29, 98] on input "BX. Ninh Sơn" at bounding box center [28, 100] width 4 height 4
checkbox input "false"
click at [31, 120] on span "Lọc" at bounding box center [33, 123] width 6 height 6
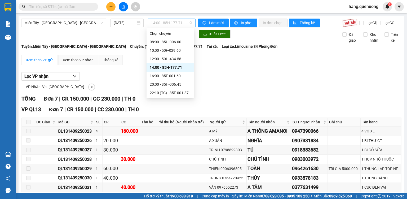
click at [188, 24] on span "14:00 - 85H-177.71" at bounding box center [172, 23] width 42 height 8
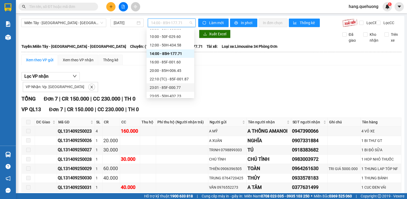
scroll to position [21, 0]
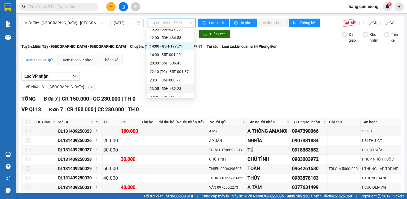
click at [180, 89] on div "23:05 - 50H-432.23" at bounding box center [170, 89] width 41 height 6
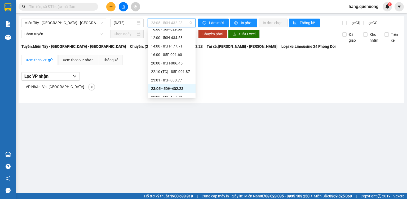
click at [181, 22] on span "23:05 - 50H-432.23" at bounding box center [172, 23] width 42 height 8
click at [177, 81] on div "23:01 - 85F-000.77" at bounding box center [171, 80] width 41 height 6
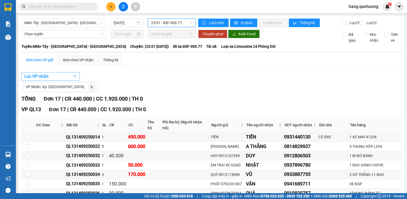
click at [32, 80] on span "Lọc VP nhận" at bounding box center [36, 76] width 24 height 7
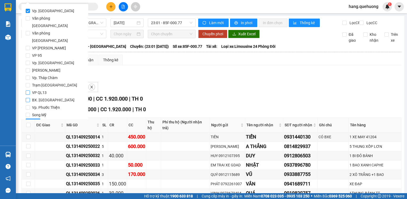
drag, startPoint x: 27, startPoint y: 85, endPoint x: 28, endPoint y: 81, distance: 4.3
click at [28, 98] on input "BX. Ninh Sơn" at bounding box center [28, 100] width 4 height 4
checkbox input "true"
click at [29, 10] on input "Vp. Phan Rang" at bounding box center [28, 11] width 4 height 4
checkbox input "false"
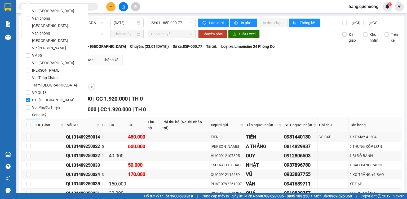
click at [31, 119] on button "Lọc" at bounding box center [33, 123] width 15 height 8
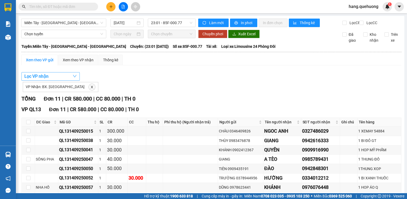
click at [48, 80] on span "Lọc VP nhận" at bounding box center [36, 76] width 24 height 7
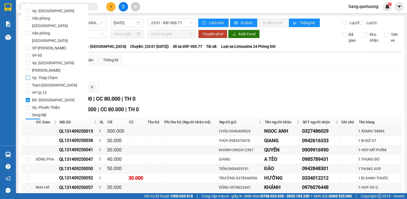
click at [29, 76] on input "Vp. Tháp Chàm" at bounding box center [28, 78] width 4 height 4
checkbox input "true"
drag, startPoint x: 28, startPoint y: 84, endPoint x: 29, endPoint y: 89, distance: 5.4
click at [28, 98] on input "BX. [GEOGRAPHIC_DATA]" at bounding box center [28, 100] width 4 height 4
checkbox input "false"
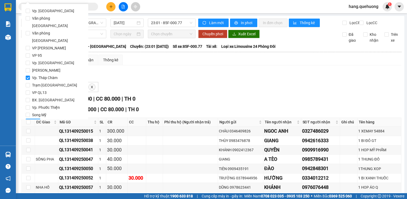
drag, startPoint x: 31, startPoint y: 108, endPoint x: 53, endPoint y: 109, distance: 21.8
click at [33, 120] on span "Lọc" at bounding box center [33, 123] width 6 height 6
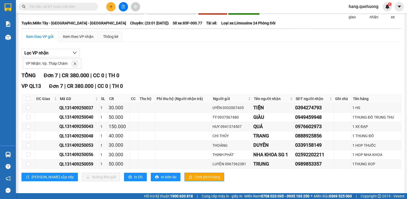
scroll to position [30, 0]
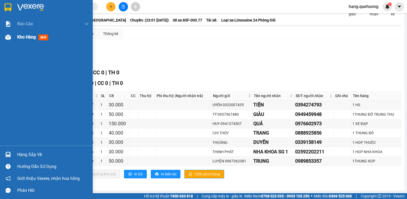
click at [32, 35] on span "Kho hàng" at bounding box center [26, 36] width 19 height 5
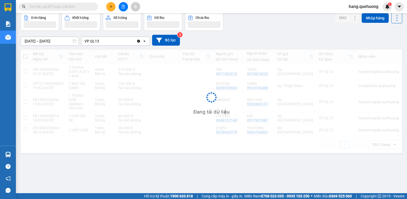
scroll to position [24, 0]
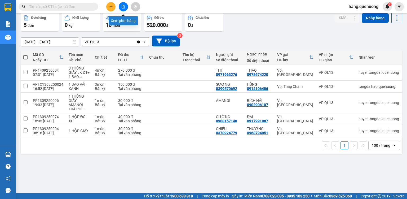
click at [125, 6] on button at bounding box center [123, 6] width 9 height 9
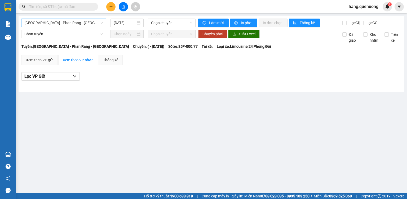
click at [63, 25] on span "[GEOGRAPHIC_DATA] - Phan Rang - [GEOGRAPHIC_DATA]" at bounding box center [63, 23] width 79 height 8
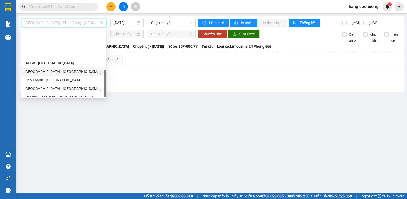
scroll to position [144, 0]
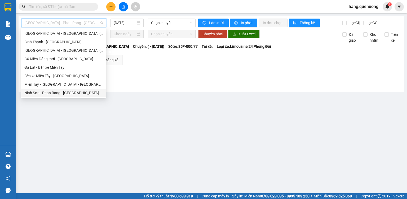
click at [52, 94] on div "Ninh Sơn - Phan Rang - [GEOGRAPHIC_DATA]" at bounding box center [63, 93] width 79 height 6
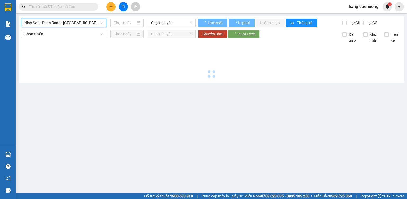
type input "[DATE]"
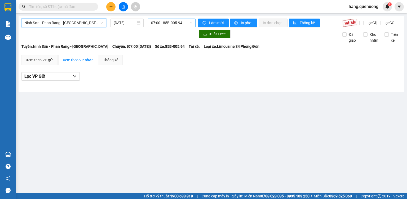
click at [181, 20] on span "07:00 - 85B-005.94" at bounding box center [172, 23] width 42 height 8
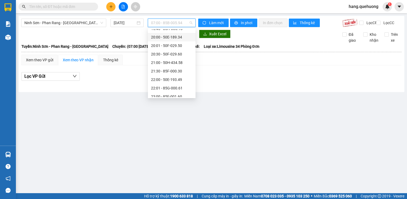
scroll to position [51, 0]
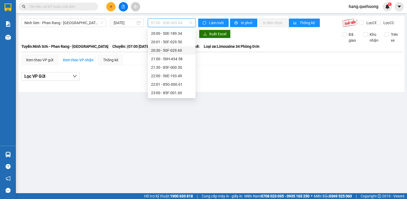
click at [179, 51] on div "20:30 - 50F-029.60" at bounding box center [171, 50] width 41 height 6
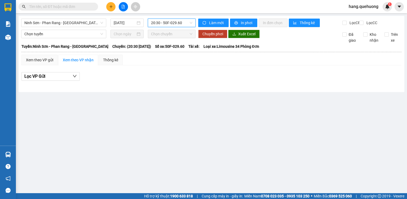
click at [178, 21] on span "20:30 - 50F-029.60" at bounding box center [172, 23] width 42 height 8
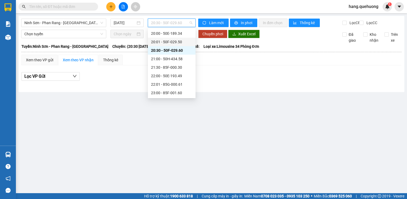
click at [179, 44] on div "20:01 - 50F-029.50" at bounding box center [171, 42] width 41 height 6
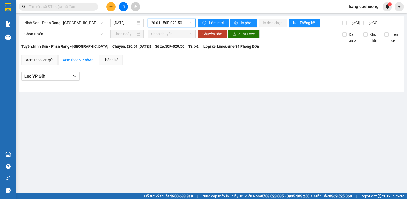
click at [185, 24] on span "20:01 - 50F-029.50" at bounding box center [172, 23] width 42 height 8
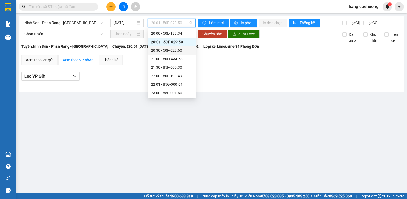
scroll to position [30, 0]
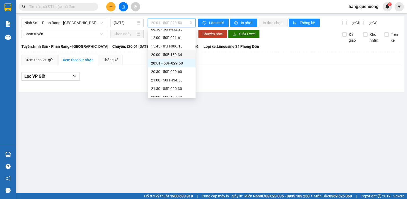
click at [178, 57] on div "20:00 - 50E-189.34" at bounding box center [171, 55] width 41 height 6
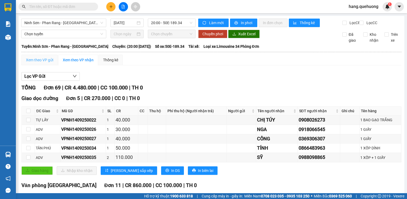
click at [44, 60] on div "Xem theo VP gửi" at bounding box center [39, 60] width 36 height 11
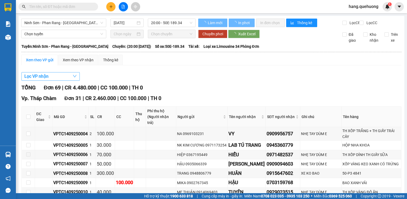
click at [45, 80] on span "Lọc VP nhận" at bounding box center [36, 76] width 24 height 7
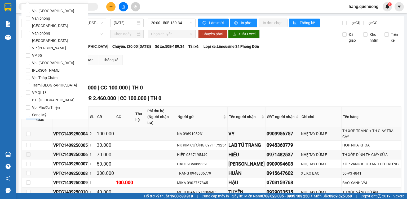
click at [45, 89] on span "VP QL13" at bounding box center [39, 92] width 19 height 7
click at [30, 90] on input "VP QL13" at bounding box center [28, 92] width 4 height 4
click at [28, 90] on input "VP QL13" at bounding box center [28, 92] width 4 height 4
checkbox input "false"
click at [28, 98] on input "BX. [GEOGRAPHIC_DATA]" at bounding box center [28, 100] width 4 height 4
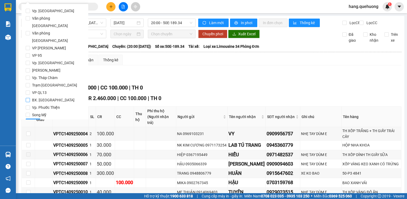
checkbox input "true"
click at [30, 120] on span "Lọc" at bounding box center [33, 123] width 6 height 6
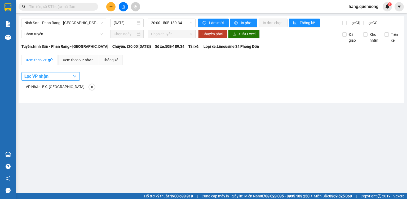
click at [53, 81] on button "Lọc VP nhận" at bounding box center [50, 76] width 58 height 8
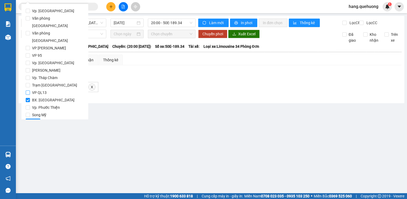
click at [27, 90] on input "VP QL13" at bounding box center [28, 92] width 4 height 4
checkbox input "true"
click at [27, 98] on input "BX. [GEOGRAPHIC_DATA]" at bounding box center [28, 100] width 4 height 4
checkbox input "false"
click at [32, 120] on span "Lọc" at bounding box center [33, 123] width 6 height 6
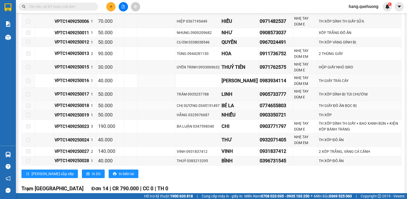
scroll to position [149, 0]
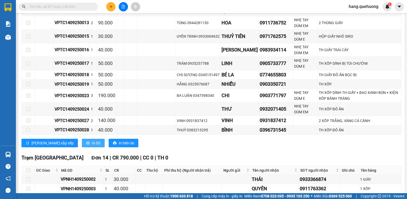
click at [92, 146] on span "In DS" at bounding box center [96, 143] width 8 height 6
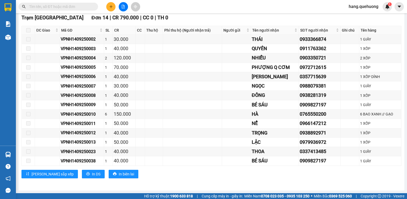
scroll to position [291, 0]
click at [92, 173] on span "In DS" at bounding box center [96, 174] width 8 height 6
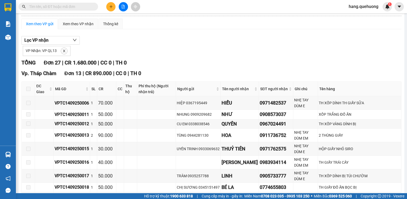
scroll to position [0, 0]
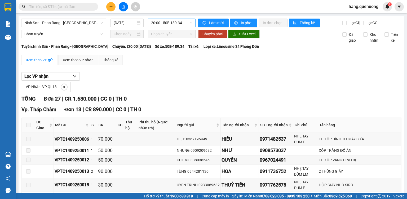
click at [180, 25] on span "20:00 - 50E-189.34" at bounding box center [172, 23] width 42 height 8
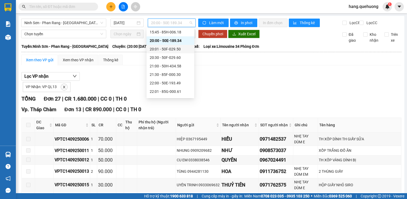
scroll to position [51, 0]
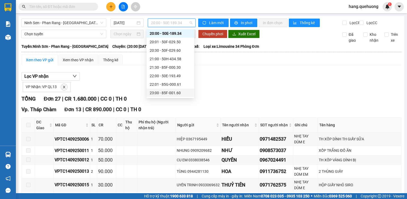
click at [175, 92] on div "23:00 - 85F-001.60" at bounding box center [170, 93] width 41 height 6
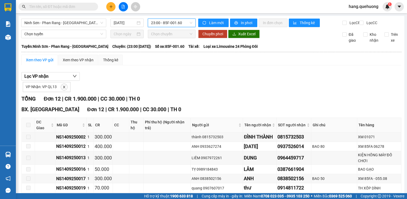
scroll to position [76, 0]
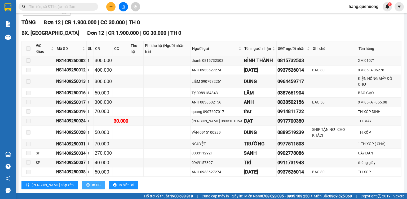
click at [92, 182] on span "In DS" at bounding box center [96, 185] width 8 height 6
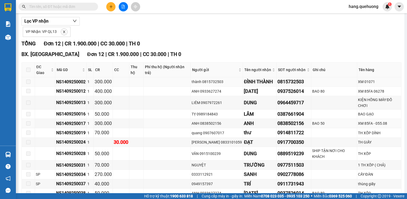
scroll to position [0, 0]
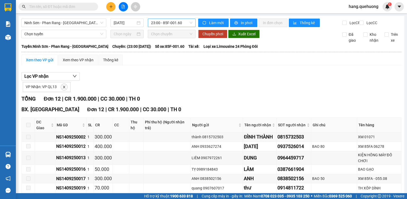
click at [180, 20] on span "23:00 - 85F-001.60" at bounding box center [172, 23] width 42 height 8
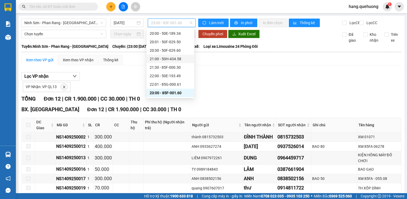
click at [177, 58] on div "21:00 - 50H-434.58" at bounding box center [170, 59] width 41 height 6
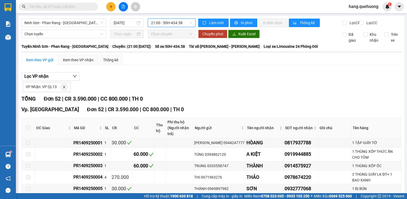
click at [53, 63] on div "Xem theo VP gửi" at bounding box center [39, 60] width 27 height 6
click at [184, 23] on span "21:00 - 50H-434.58" at bounding box center [172, 23] width 42 height 8
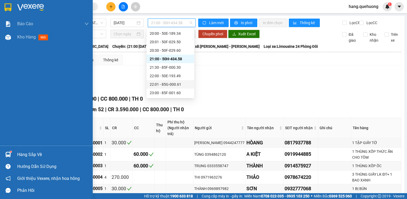
click at [20, 155] on div "Hàng sắp về" at bounding box center [53, 155] width 72 height 8
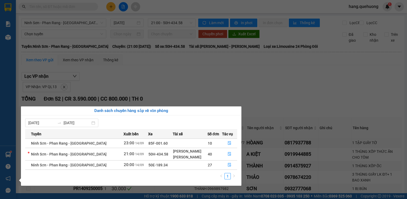
click at [262, 103] on section "Kết quả tìm kiếm ( 0 ) Bộ lọc No Data hang.quehuong 1 Báo cáo 1. Doanh số tạo đ…" at bounding box center [203, 99] width 407 height 199
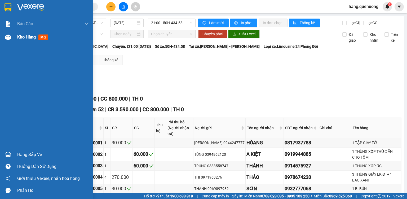
click at [31, 38] on span "Kho hàng" at bounding box center [26, 36] width 19 height 5
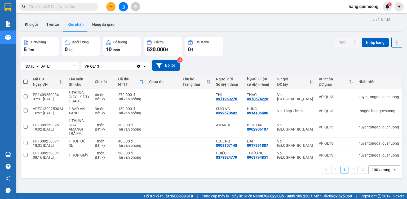
click at [123, 9] on button at bounding box center [123, 6] width 9 height 9
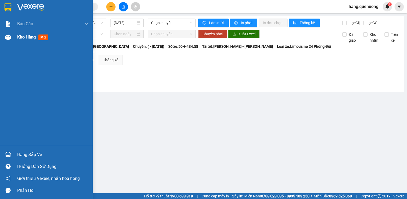
click at [19, 37] on span "Kho hàng" at bounding box center [26, 36] width 19 height 5
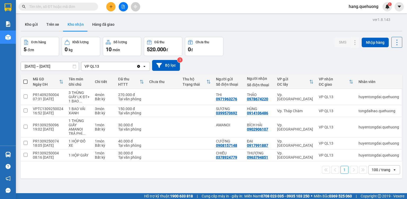
click at [125, 6] on button at bounding box center [123, 6] width 9 height 9
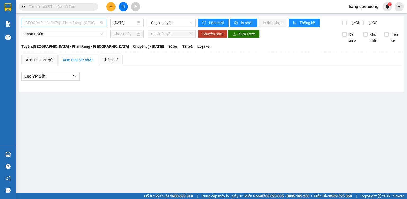
click at [69, 23] on span "[GEOGRAPHIC_DATA] - Phan Rang - [GEOGRAPHIC_DATA]" at bounding box center [63, 23] width 79 height 8
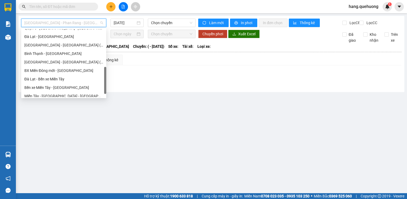
scroll to position [144, 0]
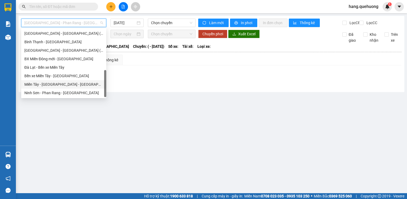
click at [55, 85] on div "Miền Tây - [GEOGRAPHIC_DATA] - [GEOGRAPHIC_DATA]" at bounding box center [63, 84] width 79 height 6
type input "[DATE]"
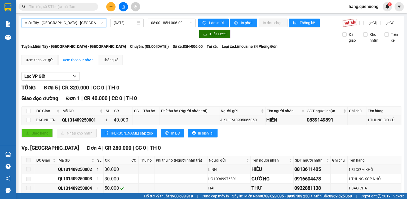
click at [54, 24] on span "Miền Tây - [GEOGRAPHIC_DATA] - [GEOGRAPHIC_DATA]" at bounding box center [63, 23] width 79 height 8
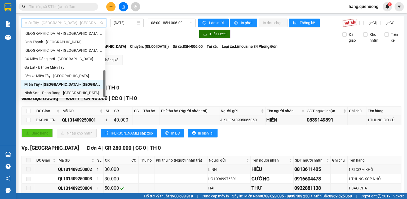
drag, startPoint x: 49, startPoint y: 94, endPoint x: 68, endPoint y: 89, distance: 19.9
click at [49, 94] on div "Ninh Sơn - Phan Rang - [GEOGRAPHIC_DATA]" at bounding box center [63, 93] width 78 height 6
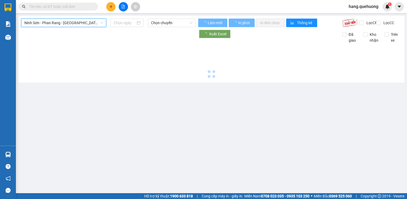
type input "[DATE]"
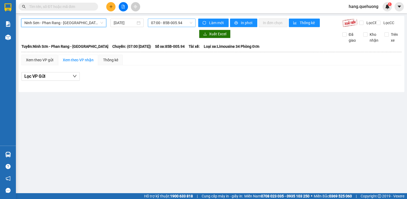
click at [183, 24] on span "07:00 - 85B-005.94" at bounding box center [172, 23] width 42 height 8
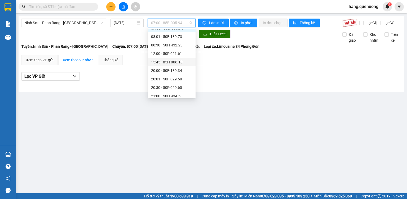
scroll to position [21, 0]
click at [180, 86] on div "21:00 - 50H-434.58" at bounding box center [171, 89] width 41 height 6
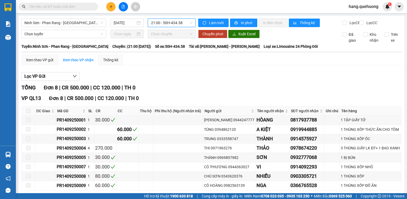
click at [181, 25] on span "21:00 - 50H-434.58" at bounding box center [172, 23] width 42 height 8
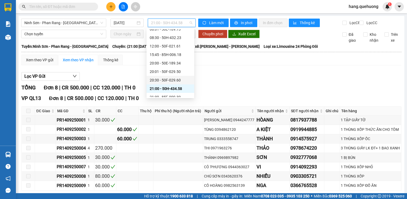
click at [178, 80] on div "20:30 - 50F-029.60" at bounding box center [170, 80] width 41 height 6
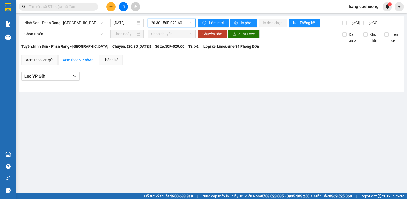
click at [186, 25] on span "20:30 - 50F-029.60" at bounding box center [172, 23] width 42 height 8
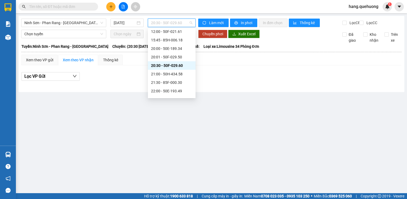
scroll to position [42, 0]
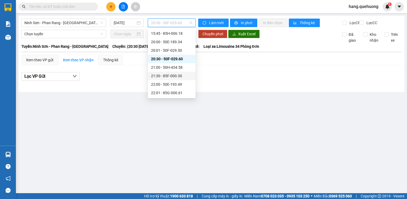
click at [176, 77] on div "21:30 - 85F-000.30" at bounding box center [171, 76] width 41 height 6
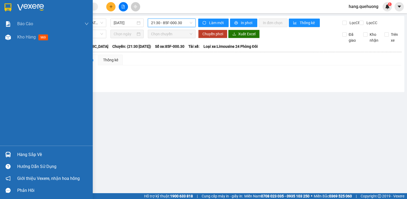
drag, startPoint x: 21, startPoint y: 156, endPoint x: 30, endPoint y: 154, distance: 8.8
click at [24, 156] on div "Hàng sắp về" at bounding box center [53, 155] width 72 height 8
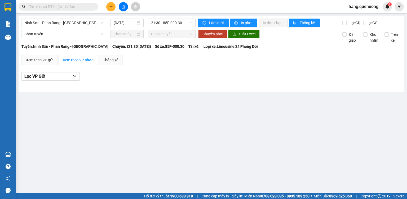
click at [266, 93] on section "Kết quả tìm kiếm ( 0 ) Bộ lọc No Data hang.quehuong 1 Báo cáo 1. Doanh số tạo đ…" at bounding box center [203, 99] width 407 height 199
click at [181, 24] on span "21:30 - 85F-000.30" at bounding box center [172, 23] width 42 height 8
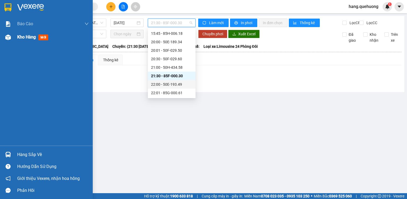
click at [34, 37] on span "Kho hàng" at bounding box center [26, 36] width 19 height 5
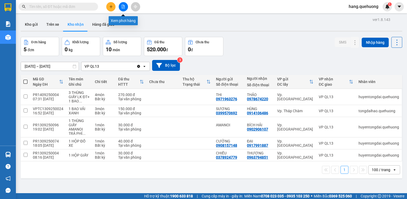
drag, startPoint x: 125, startPoint y: 4, endPoint x: 140, endPoint y: 14, distance: 18.2
click at [125, 4] on button at bounding box center [123, 6] width 9 height 9
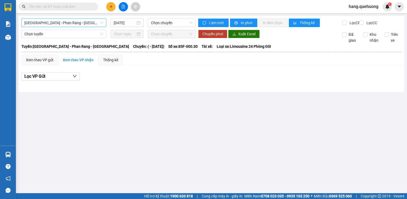
click at [59, 21] on span "[GEOGRAPHIC_DATA] - Phan Rang - [GEOGRAPHIC_DATA]" at bounding box center [63, 23] width 79 height 8
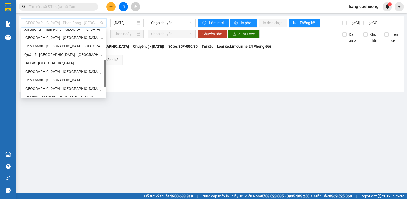
scroll to position [144, 0]
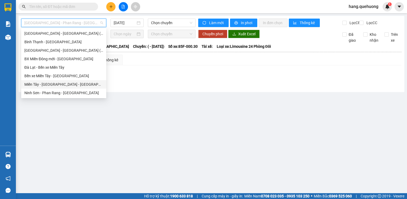
click at [49, 84] on div "Miền Tây - [GEOGRAPHIC_DATA] - [GEOGRAPHIC_DATA]" at bounding box center [63, 84] width 79 height 6
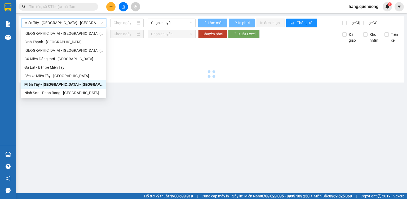
type input "[DATE]"
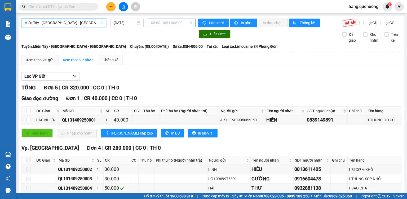
click at [180, 24] on span "08:00 - 85H-006.00" at bounding box center [172, 23] width 42 height 8
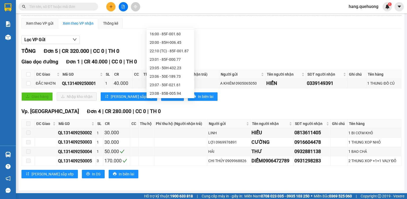
scroll to position [42, 0]
click at [176, 60] on div "23:01 - 85F-000.77" at bounding box center [170, 59] width 41 height 6
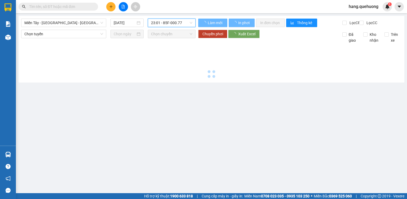
scroll to position [0, 0]
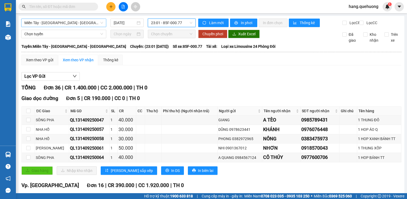
click at [75, 25] on span "Miền Tây - [GEOGRAPHIC_DATA] - [GEOGRAPHIC_DATA]" at bounding box center [63, 23] width 79 height 8
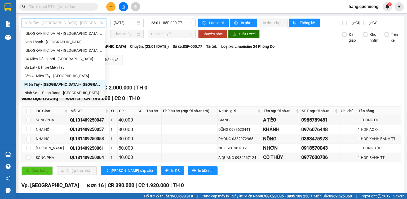
click at [60, 93] on div "Ninh Sơn - Phan Rang - [GEOGRAPHIC_DATA]" at bounding box center [63, 93] width 78 height 6
type input "[DATE]"
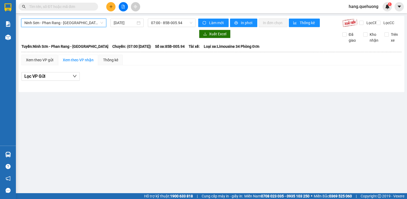
click at [72, 24] on span "Ninh Sơn - Phan Rang - [GEOGRAPHIC_DATA]" at bounding box center [63, 23] width 79 height 8
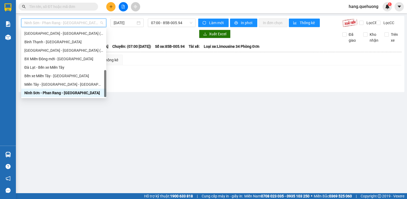
click at [54, 93] on div "Ninh Sơn - Phan Rang - [GEOGRAPHIC_DATA]" at bounding box center [63, 93] width 79 height 6
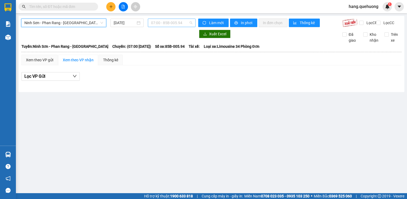
drag, startPoint x: 182, startPoint y: 24, endPoint x: 183, endPoint y: 40, distance: 16.0
click at [182, 24] on span "07:00 - 85B-005.94" at bounding box center [172, 23] width 42 height 8
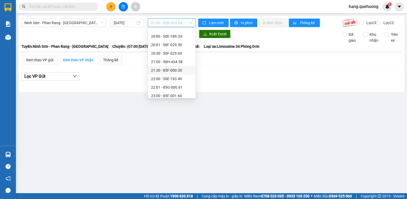
scroll to position [51, 0]
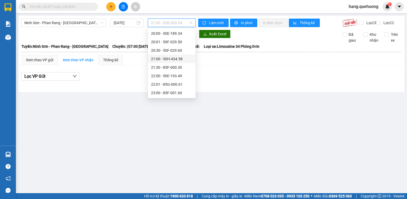
click at [176, 58] on div "21:00 - 50H-434.58" at bounding box center [171, 59] width 41 height 6
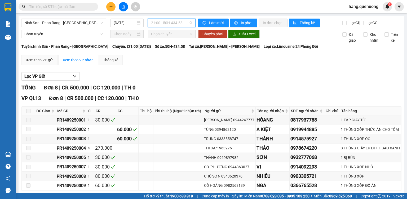
click at [180, 25] on span "21:00 - 50H-434.58" at bounding box center [172, 23] width 42 height 8
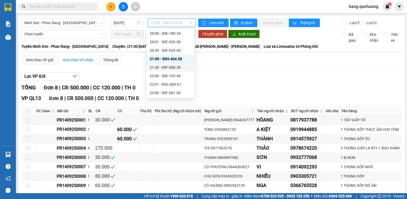
click at [180, 69] on div "21:30 - 85F-000.30" at bounding box center [170, 67] width 41 height 6
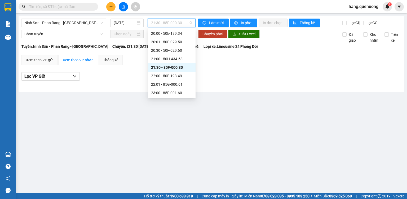
click at [185, 21] on span "21:30 - 85F-000.30" at bounding box center [172, 23] width 42 height 8
click at [179, 76] on div "22:00 - 50E-193.49" at bounding box center [171, 76] width 41 height 6
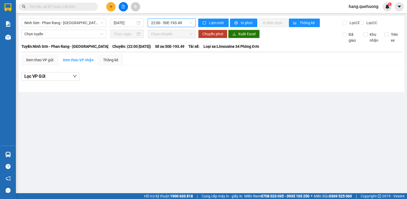
click at [183, 26] on span "22:00 - 50E-193.49" at bounding box center [172, 23] width 42 height 8
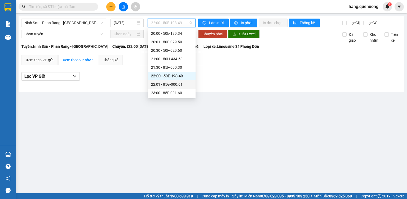
click at [177, 85] on div "22:01 - 85G-000.61" at bounding box center [171, 84] width 41 height 6
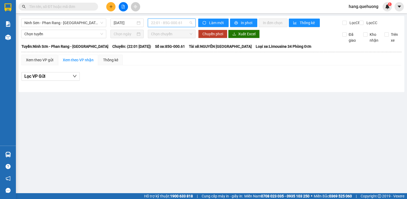
click at [184, 21] on span "22:01 - 85G-000.61" at bounding box center [172, 23] width 42 height 8
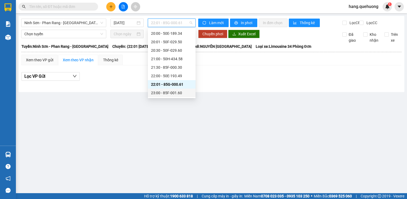
click at [175, 91] on div "23:00 - 85F-001.60" at bounding box center [171, 93] width 41 height 6
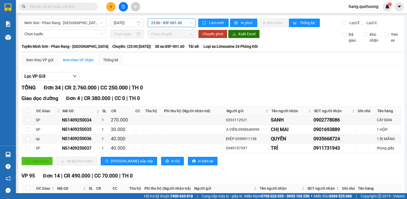
click at [186, 24] on span "23:00 - 85F-001.60" at bounding box center [172, 23] width 42 height 8
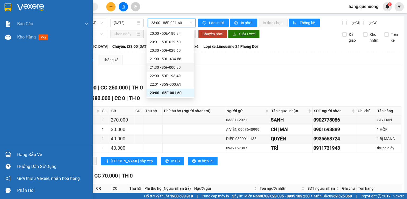
click at [31, 156] on div "Hàng sắp về" at bounding box center [53, 155] width 72 height 8
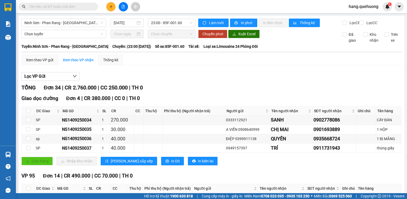
drag, startPoint x: 254, startPoint y: 86, endPoint x: 243, endPoint y: 92, distance: 12.1
click at [254, 86] on section "Kết quả tìm kiếm ( 0 ) Bộ lọc No Data hang.quehuong 1 Báo cáo 1. Doanh số tạo đ…" at bounding box center [203, 99] width 407 height 199
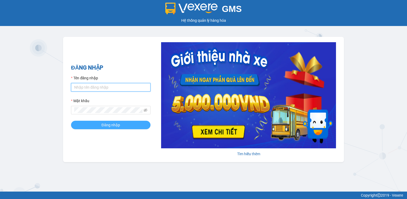
type input "hang.quehuong"
click at [121, 124] on button "Đăng nhập" at bounding box center [111, 125] width 80 height 8
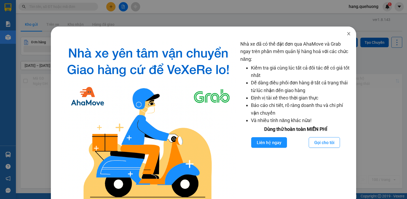
click at [348, 35] on icon "close" at bounding box center [349, 34] width 4 height 4
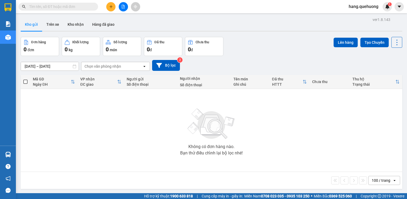
click at [127, 7] on button at bounding box center [123, 6] width 9 height 9
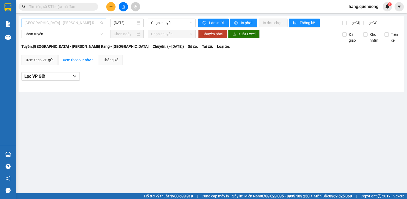
click at [62, 25] on span "[GEOGRAPHIC_DATA] - [PERSON_NAME] Rang - [GEOGRAPHIC_DATA]" at bounding box center [63, 23] width 79 height 8
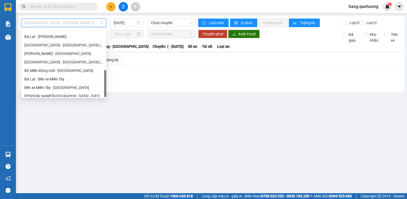
scroll to position [144, 0]
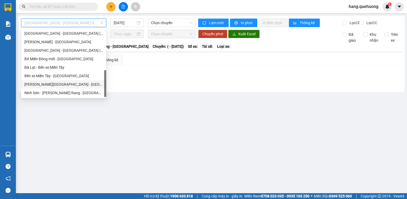
click at [51, 87] on div "[PERSON_NAME][GEOGRAPHIC_DATA] - [GEOGRAPHIC_DATA]" at bounding box center [63, 84] width 79 height 6
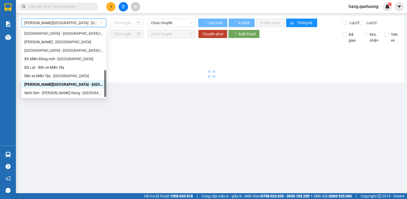
type input "[DATE]"
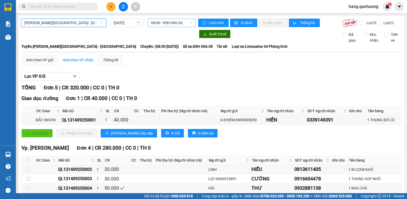
click at [185, 21] on span "08:00 - 85H-006.00" at bounding box center [172, 23] width 42 height 8
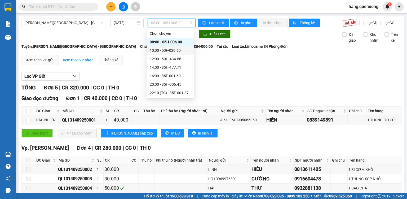
click at [174, 52] on div "10:00 - 50F-029.60" at bounding box center [170, 50] width 41 height 6
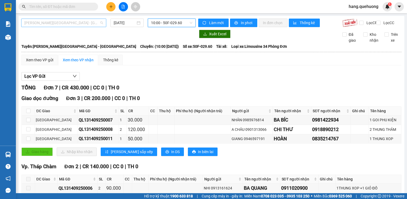
click at [60, 25] on span "[PERSON_NAME][GEOGRAPHIC_DATA] - [GEOGRAPHIC_DATA]" at bounding box center [63, 23] width 79 height 8
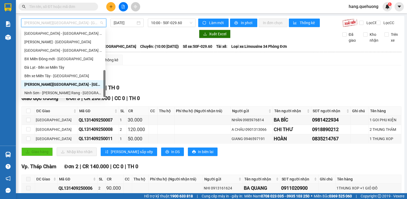
drag, startPoint x: 44, startPoint y: 92, endPoint x: 57, endPoint y: 89, distance: 13.6
click at [46, 92] on div "Ninh Sơn - [PERSON_NAME] Rang - [GEOGRAPHIC_DATA]" at bounding box center [63, 93] width 78 height 6
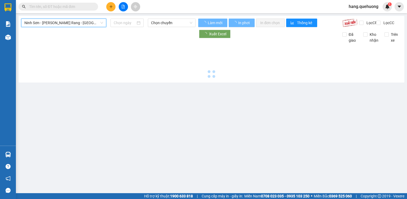
type input "[DATE]"
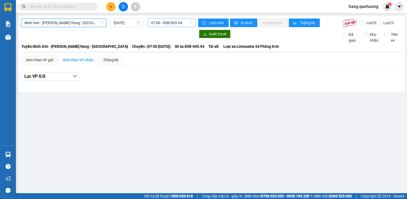
click at [188, 21] on span "07:00 - 85B-005.94" at bounding box center [172, 23] width 42 height 8
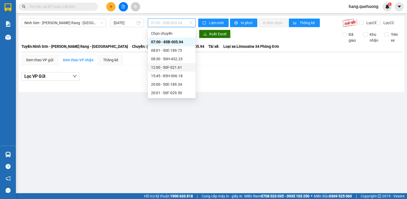
scroll to position [51, 0]
click at [183, 61] on div "21:00 - 50H-434.58" at bounding box center [171, 59] width 41 height 6
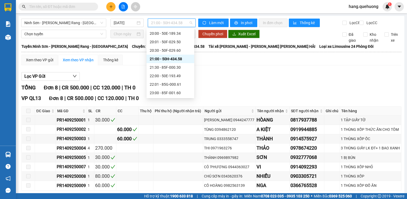
click at [180, 24] on span "21:00 - 50H-434.58" at bounding box center [172, 23] width 42 height 8
click at [179, 69] on div "21:30 - 85F-000.30" at bounding box center [170, 67] width 41 height 6
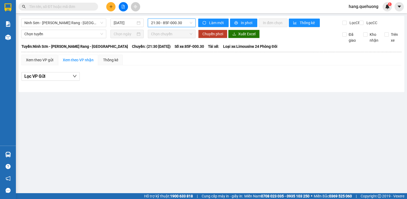
click at [187, 22] on span "21:30 - 85F-000.30" at bounding box center [172, 23] width 42 height 8
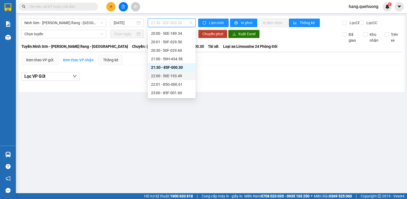
click at [175, 74] on div "22:00 - 50E-193.49" at bounding box center [171, 76] width 41 height 6
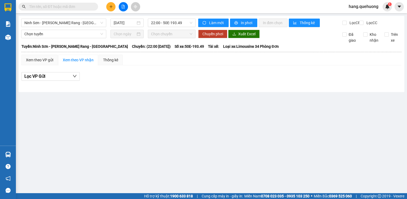
click at [30, 154] on main "[GEOGRAPHIC_DATA] - [PERSON_NAME][GEOGRAPHIC_DATA] - [GEOGRAPHIC_DATA] [DATE] 2…" at bounding box center [203, 96] width 407 height 193
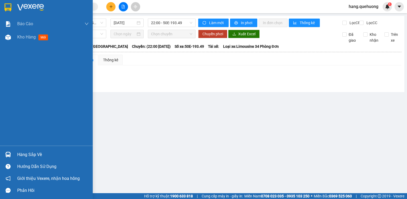
drag, startPoint x: 38, startPoint y: 152, endPoint x: 44, endPoint y: 152, distance: 5.3
click at [40, 152] on div "Hàng sắp về" at bounding box center [53, 155] width 72 height 8
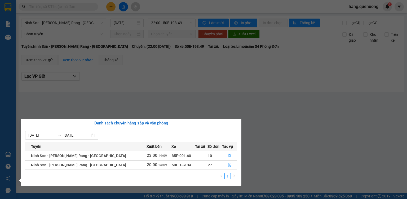
click at [313, 115] on section "Kết quả [PERSON_NAME] ( 0 ) Bộ lọc No Data hang.quehuong 1 [PERSON_NAME] 1. [PE…" at bounding box center [203, 99] width 407 height 199
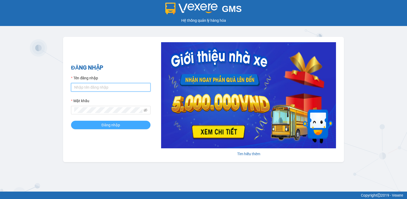
type input "hang.quehuong"
click at [117, 126] on span "Đăng nhập" at bounding box center [111, 125] width 19 height 6
type input "hang.quehuong"
click at [124, 128] on button "Đăng nhập" at bounding box center [111, 125] width 80 height 8
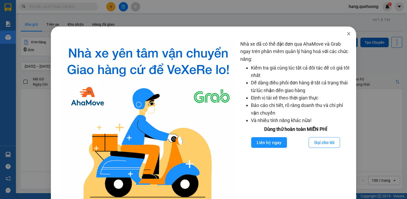
click at [347, 36] on icon "close" at bounding box center [349, 34] width 4 height 4
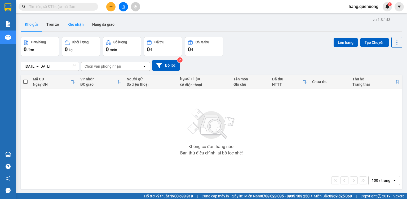
click at [80, 27] on button "Kho nhận" at bounding box center [75, 24] width 25 height 13
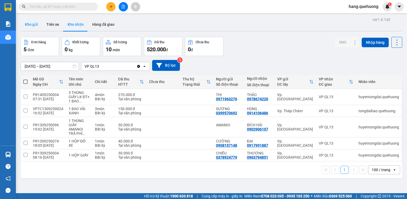
click at [32, 27] on button "Kho gửi" at bounding box center [31, 24] width 21 height 13
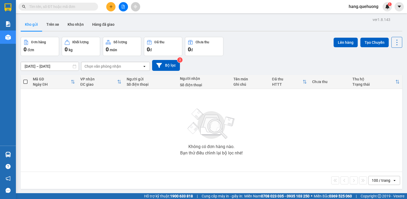
click at [125, 6] on icon "file-add" at bounding box center [123, 7] width 3 height 4
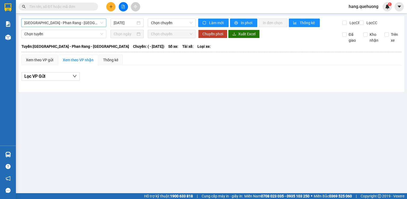
click at [66, 25] on span "[GEOGRAPHIC_DATA] - Phan Rang - [GEOGRAPHIC_DATA]" at bounding box center [63, 23] width 79 height 8
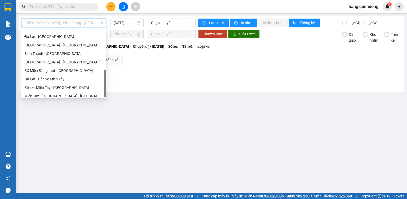
scroll to position [144, 0]
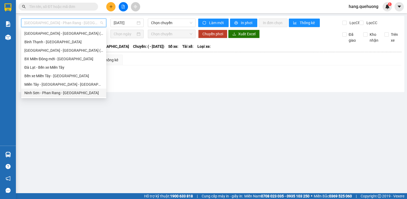
click at [49, 94] on div "Ninh Sơn - Phan Rang - [GEOGRAPHIC_DATA]" at bounding box center [63, 93] width 79 height 6
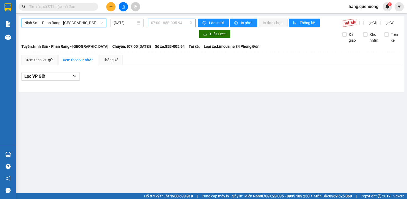
click at [171, 23] on span "07:00 - 85B-005.94" at bounding box center [172, 23] width 42 height 8
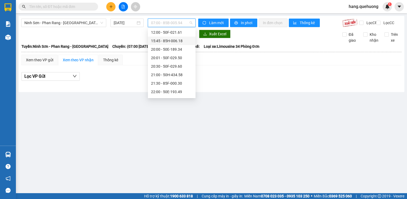
scroll to position [51, 0]
click at [177, 76] on div "22:00 - 50E-193.49" at bounding box center [171, 76] width 41 height 6
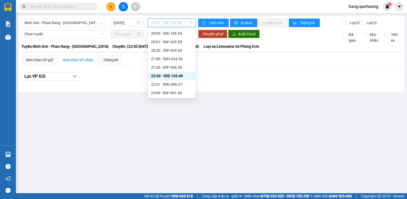
click at [181, 21] on span "22:00 - 50E-193.49" at bounding box center [172, 23] width 42 height 8
click at [179, 69] on div "21:30 - 85F-000.30" at bounding box center [171, 67] width 41 height 6
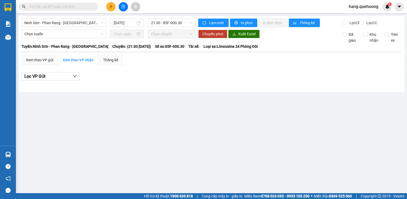
click at [178, 17] on div "Ninh Sơn - [GEOGRAPHIC_DATA] - Miền Tây [DATE] 21:30 - 85F-000.30 Làm mới In ph…" at bounding box center [212, 54] width 386 height 76
click at [179, 23] on span "21:30 - 85F-000.30" at bounding box center [172, 23] width 42 height 8
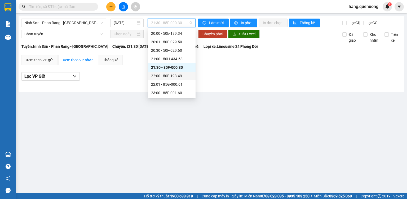
click at [178, 78] on div "22:00 - 50E-193.49" at bounding box center [171, 76] width 41 height 6
click at [180, 22] on span "22:00 - 50E-193.49" at bounding box center [172, 23] width 42 height 8
click at [172, 60] on div "21:00 - 50H-434.58" at bounding box center [171, 59] width 41 height 6
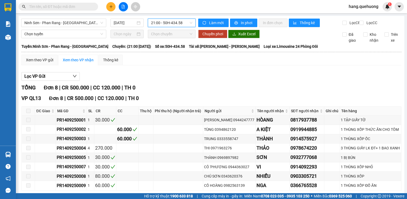
click at [178, 22] on span "21:00 - 50H-434.58" at bounding box center [172, 23] width 42 height 8
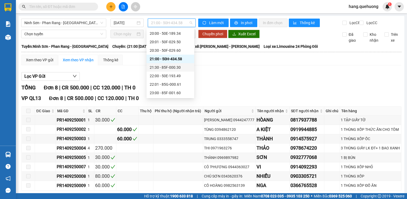
click at [179, 69] on div "21:30 - 85F-000.30" at bounding box center [170, 67] width 41 height 6
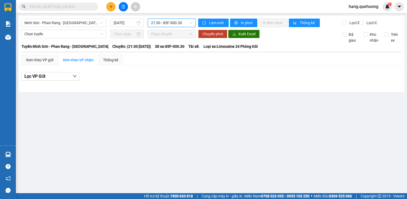
click at [176, 24] on span "21:30 - 85F-000.30" at bounding box center [172, 23] width 42 height 8
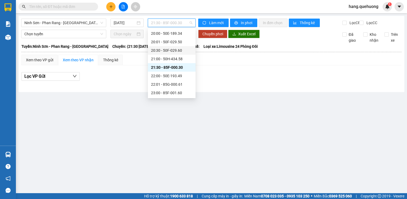
click at [180, 51] on div "20:30 - 50F-029.60" at bounding box center [171, 50] width 41 height 6
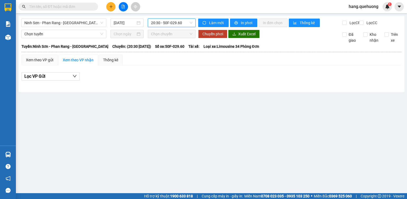
click at [189, 24] on span "20:30 - 50F-029.60" at bounding box center [172, 23] width 42 height 8
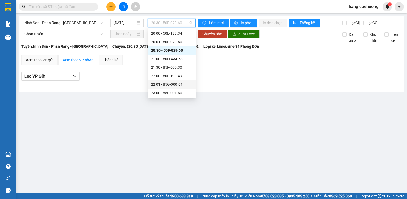
click at [176, 83] on div "22:01 - 85G-000.61" at bounding box center [171, 84] width 41 height 6
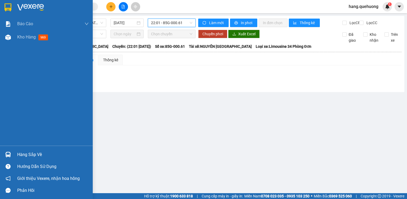
drag, startPoint x: 30, startPoint y: 154, endPoint x: 34, endPoint y: 152, distance: 4.6
click at [32, 154] on div "Hàng sắp về" at bounding box center [53, 155] width 72 height 8
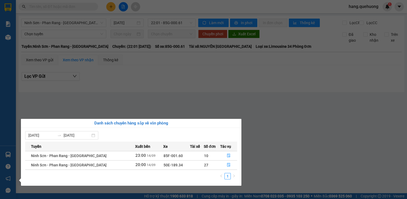
click at [272, 133] on section "Kết quả tìm kiếm ( 0 ) Bộ lọc No Data hang.quehuong 1 Báo cáo 1. Doanh số tạo đ…" at bounding box center [203, 99] width 407 height 199
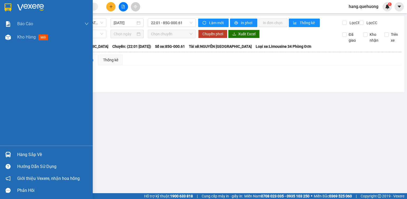
click at [44, 155] on div "Hàng sắp về" at bounding box center [53, 155] width 72 height 8
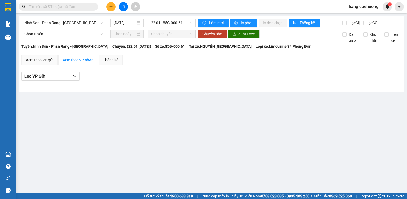
click at [156, 85] on section "Kết quả tìm kiếm ( 0 ) Bộ lọc No Data hang.quehuong 1 Báo cáo 1. Doanh số tạo đ…" at bounding box center [203, 99] width 407 height 199
drag, startPoint x: 54, startPoint y: 147, endPoint x: 67, endPoint y: 147, distance: 13.0
click at [58, 147] on main "Ninh Sơn - [GEOGRAPHIC_DATA] - Miền Tây [DATE] 22:01 - 85G-000.61 Làm mới In ph…" at bounding box center [203, 96] width 407 height 193
drag, startPoint x: 176, startPoint y: 18, endPoint x: 179, endPoint y: 24, distance: 7.0
click at [177, 20] on div "Ninh Sơn - [GEOGRAPHIC_DATA] - Miền Tây [DATE] 22:01 - 85G-000.61 Làm mới In ph…" at bounding box center [212, 54] width 386 height 76
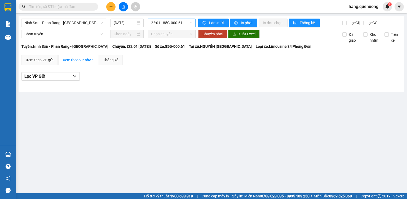
click at [179, 25] on span "22:01 - 85G-000.61" at bounding box center [172, 23] width 42 height 8
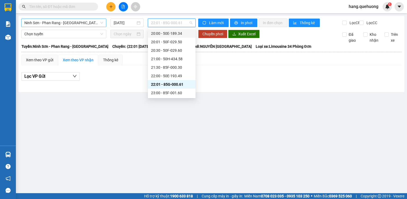
click at [80, 24] on span "Ninh Sơn - Phan Rang - [GEOGRAPHIC_DATA]" at bounding box center [63, 23] width 79 height 8
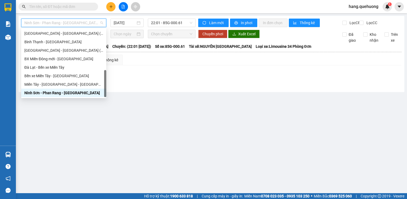
click at [54, 94] on div "Ninh Sơn - Phan Rang - [GEOGRAPHIC_DATA]" at bounding box center [63, 93] width 79 height 6
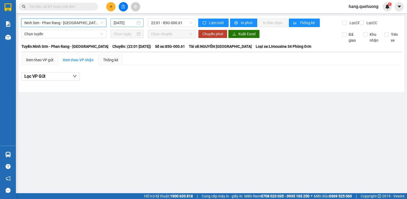
click at [119, 23] on input "[DATE]" at bounding box center [125, 23] width 22 height 6
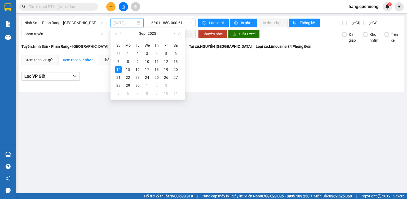
type input "[DATE]"
drag, startPoint x: 118, startPoint y: 70, endPoint x: 122, endPoint y: 67, distance: 4.7
click at [118, 70] on div "14" at bounding box center [118, 69] width 6 height 6
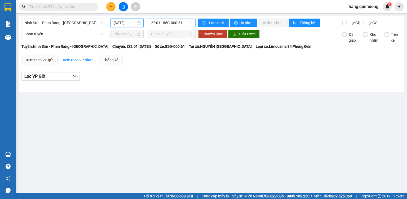
click at [183, 21] on span "22:01 - 85G-000.61" at bounding box center [172, 23] width 42 height 8
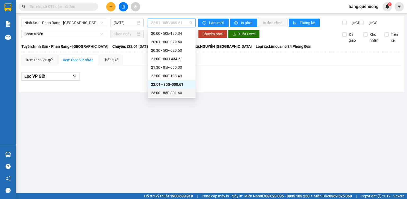
click at [178, 93] on div "23:00 - 85F-001.60" at bounding box center [171, 93] width 41 height 6
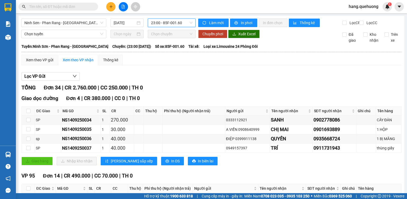
click at [180, 23] on span "23:00 - 85F-001.60" at bounding box center [172, 23] width 42 height 8
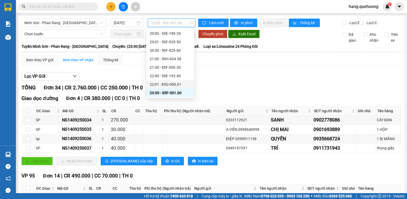
click at [177, 85] on div "22:01 - 85G-000.61" at bounding box center [170, 84] width 41 height 6
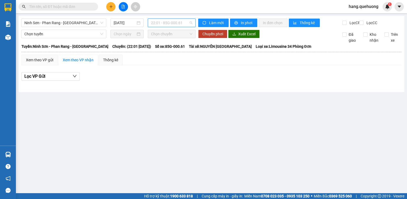
click at [179, 23] on span "22:01 - 85G-000.61" at bounding box center [172, 23] width 42 height 8
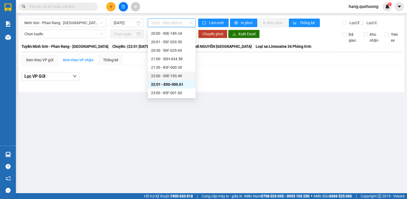
click at [178, 77] on div "22:00 - 50E-193.49" at bounding box center [171, 76] width 41 height 6
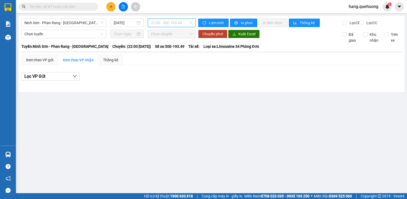
drag, startPoint x: 176, startPoint y: 23, endPoint x: 181, endPoint y: 30, distance: 8.3
click at [176, 23] on span "22:00 - 50E-193.49" at bounding box center [172, 23] width 42 height 8
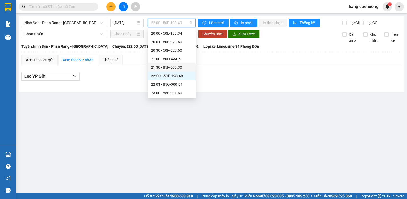
click at [179, 66] on div "21:30 - 85F-000.30" at bounding box center [171, 67] width 41 height 6
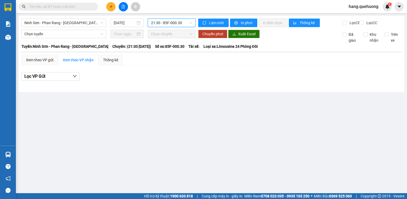
click at [182, 24] on span "21:30 - 85F-000.30" at bounding box center [172, 23] width 42 height 8
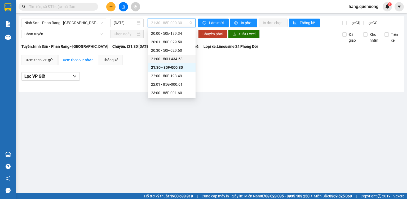
click at [180, 60] on div "21:00 - 50H-434.58" at bounding box center [171, 59] width 41 height 6
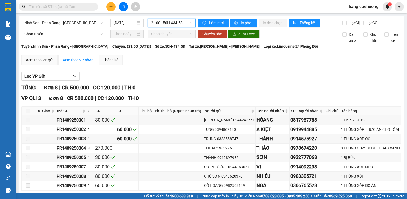
click at [183, 25] on span "21:00 - 50H-434.58" at bounding box center [172, 23] width 42 height 8
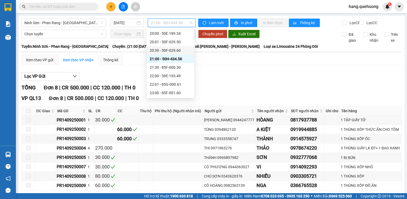
click at [178, 51] on div "20:30 - 50F-029.60" at bounding box center [170, 50] width 41 height 6
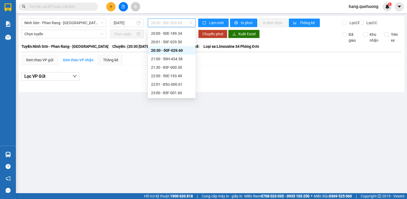
click at [183, 23] on span "20:30 - 50F-029.60" at bounding box center [172, 23] width 42 height 8
click at [180, 42] on div "20:01 - 50F-029.50" at bounding box center [171, 42] width 41 height 6
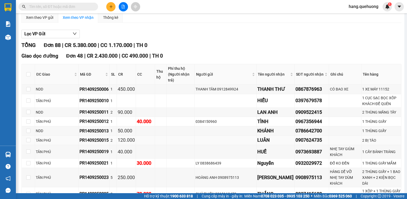
scroll to position [64, 0]
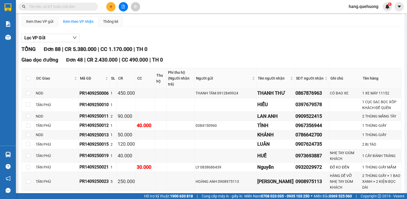
scroll to position [0, 0]
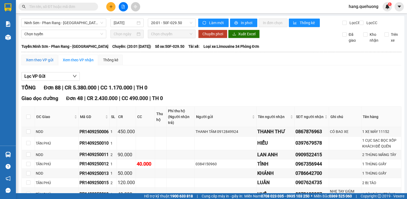
click at [45, 61] on div "Xem theo VP gửi" at bounding box center [39, 60] width 27 height 6
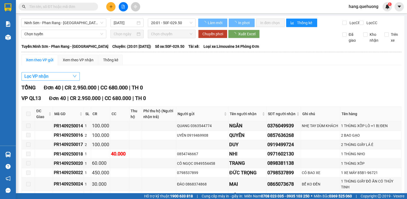
click at [46, 80] on span "Lọc VP nhận" at bounding box center [36, 76] width 24 height 7
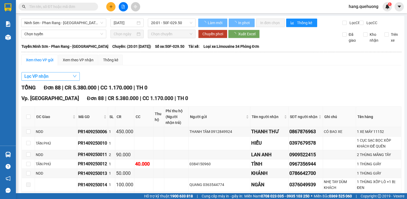
click at [46, 92] on label "BX. [GEOGRAPHIC_DATA]" at bounding box center [33, 95] width 58 height 7
click at [8, 94] on input "BX. [GEOGRAPHIC_DATA]" at bounding box center [6, 96] width 4 height 4
checkbox input "true"
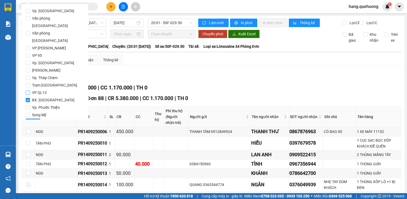
click at [27, 90] on input "VP QL13" at bounding box center [28, 92] width 4 height 4
checkbox input "true"
drag, startPoint x: 27, startPoint y: 86, endPoint x: 31, endPoint y: 107, distance: 21.5
click at [28, 98] on input "BX. [GEOGRAPHIC_DATA]" at bounding box center [28, 100] width 4 height 4
checkbox input "false"
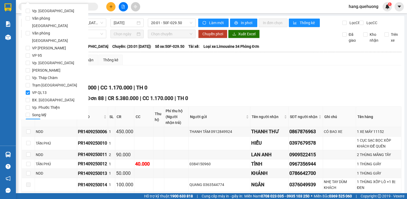
click at [31, 120] on span "Lọc" at bounding box center [33, 123] width 6 height 6
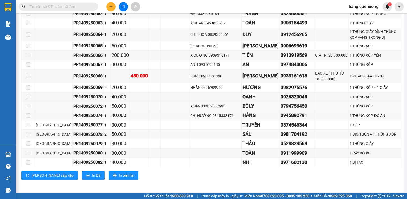
scroll to position [422, 0]
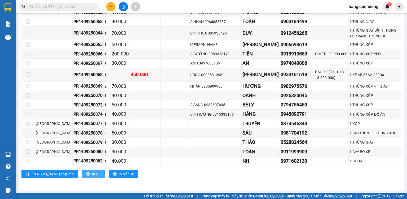
click at [92, 174] on span "In DS" at bounding box center [96, 174] width 8 height 6
click at [92, 175] on span "In DS" at bounding box center [96, 174] width 8 height 6
click at [66, 3] on span at bounding box center [59, 7] width 80 height 8
click at [64, 5] on input "text" at bounding box center [60, 7] width 63 height 6
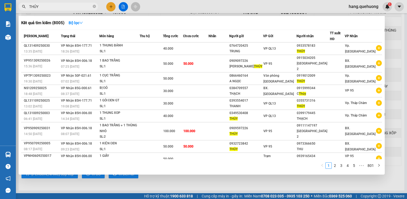
type input "THỦY"
click at [198, 182] on div at bounding box center [203, 99] width 407 height 199
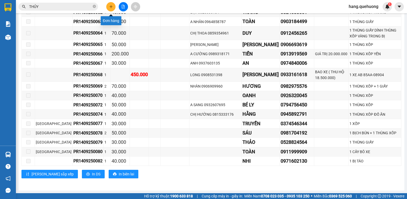
click at [110, 5] on icon "plus" at bounding box center [111, 7] width 4 height 4
